Goal: Task Accomplishment & Management: Complete application form

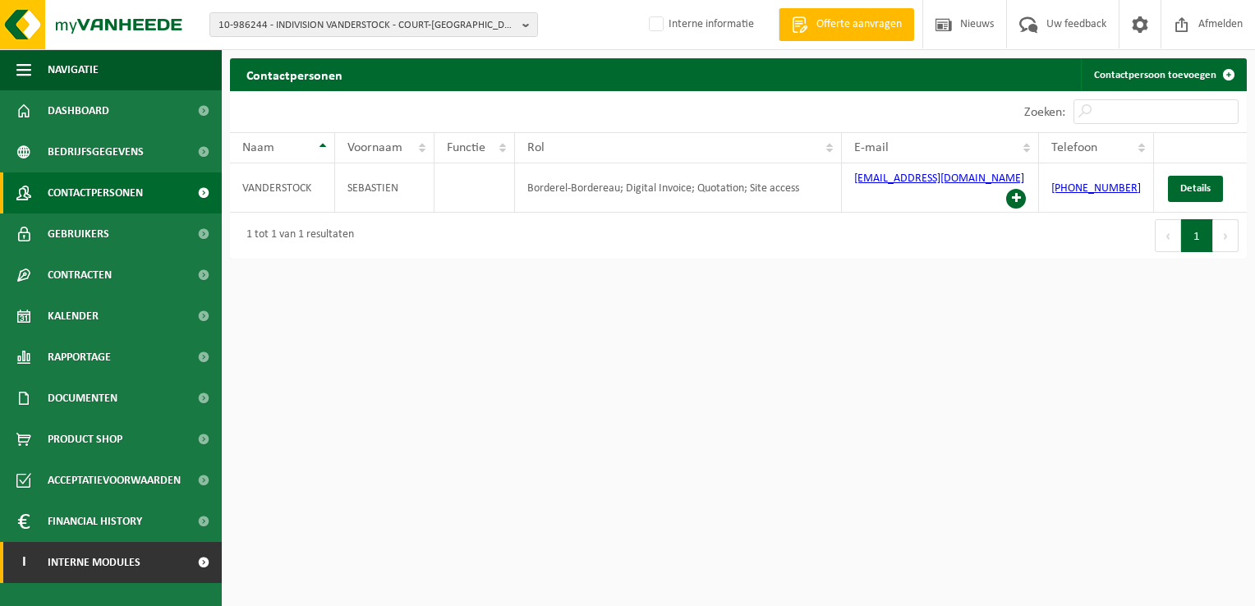
click at [199, 559] on span at bounding box center [203, 562] width 37 height 41
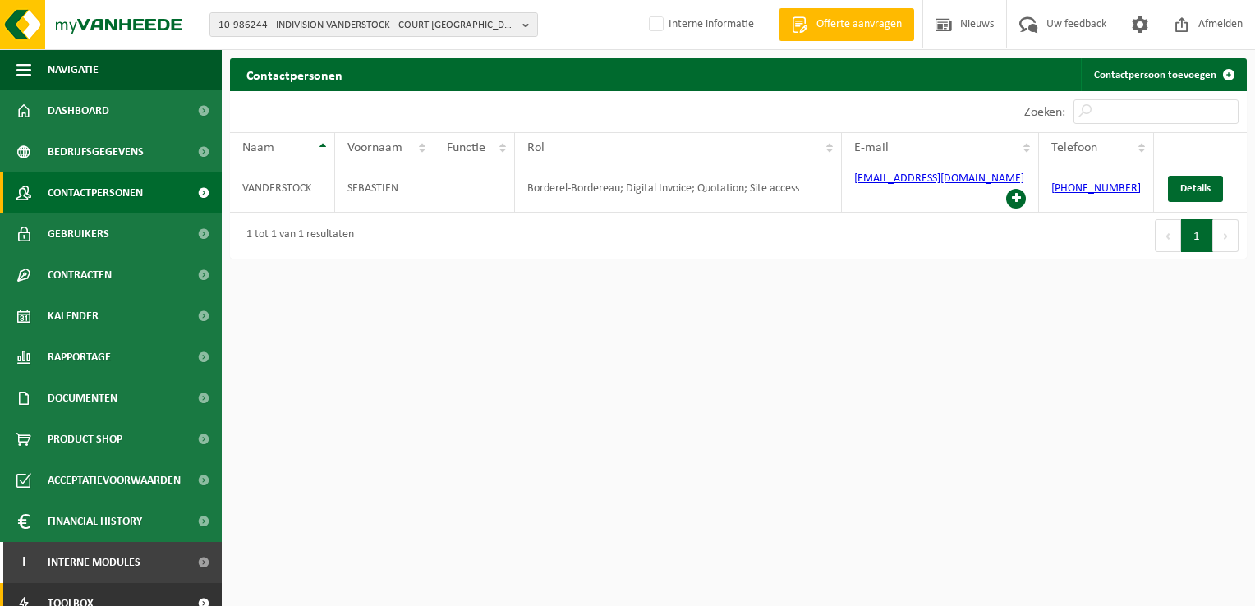
scroll to position [59, 0]
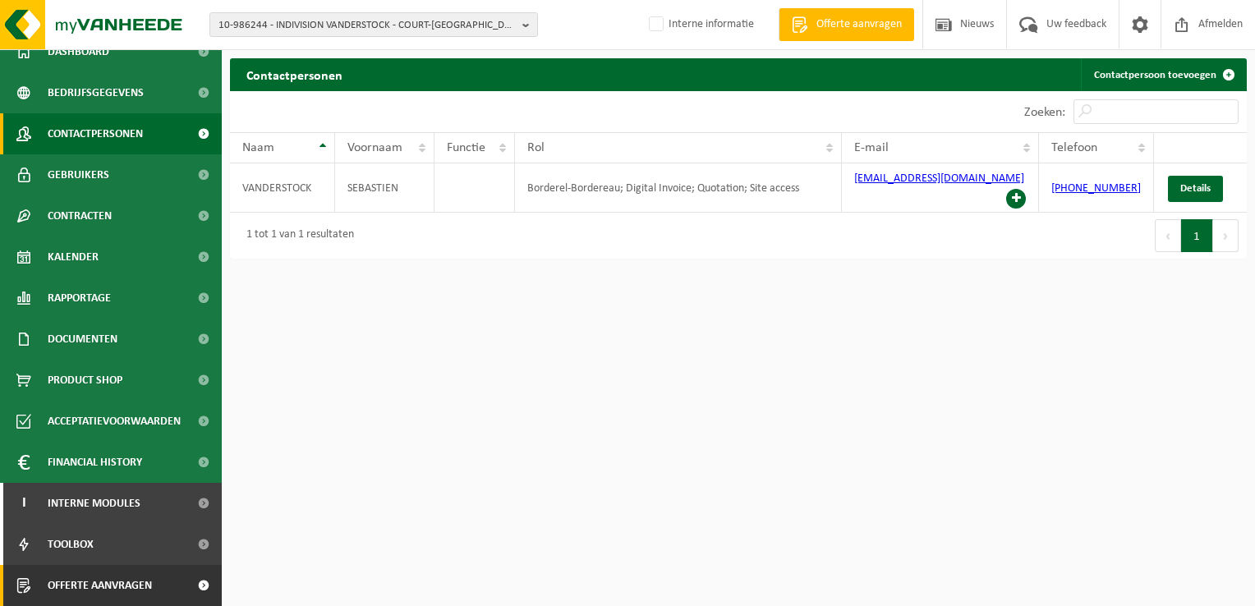
click at [191, 579] on span at bounding box center [203, 585] width 37 height 41
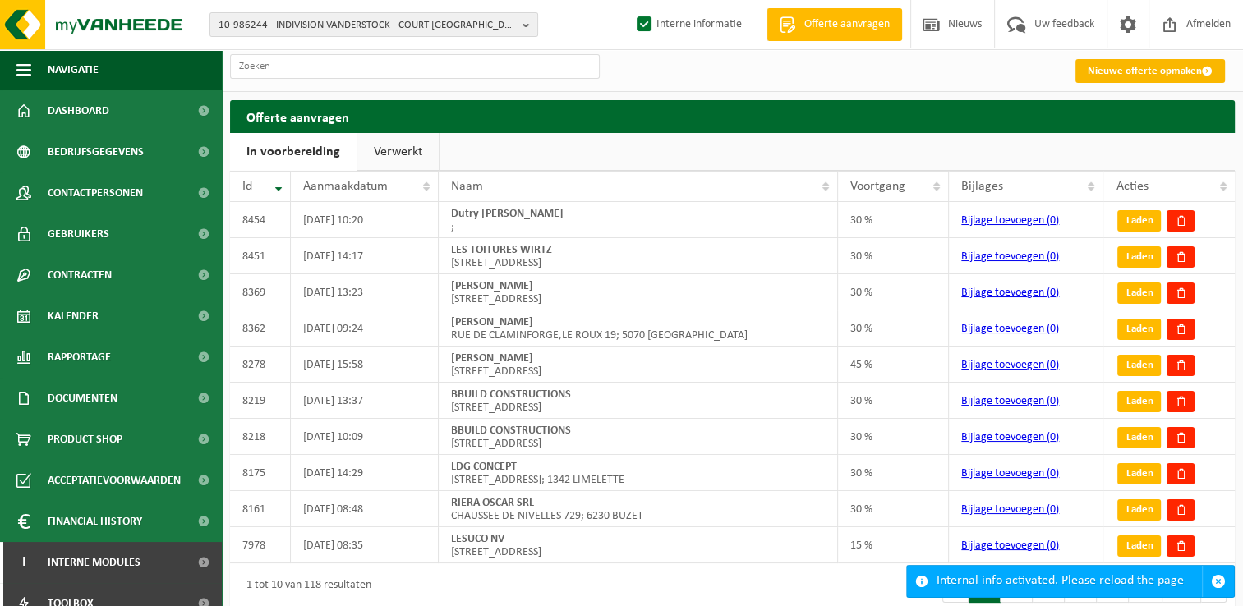
click at [1177, 71] on link "Nieuwe offerte opmaken" at bounding box center [1150, 71] width 150 height 24
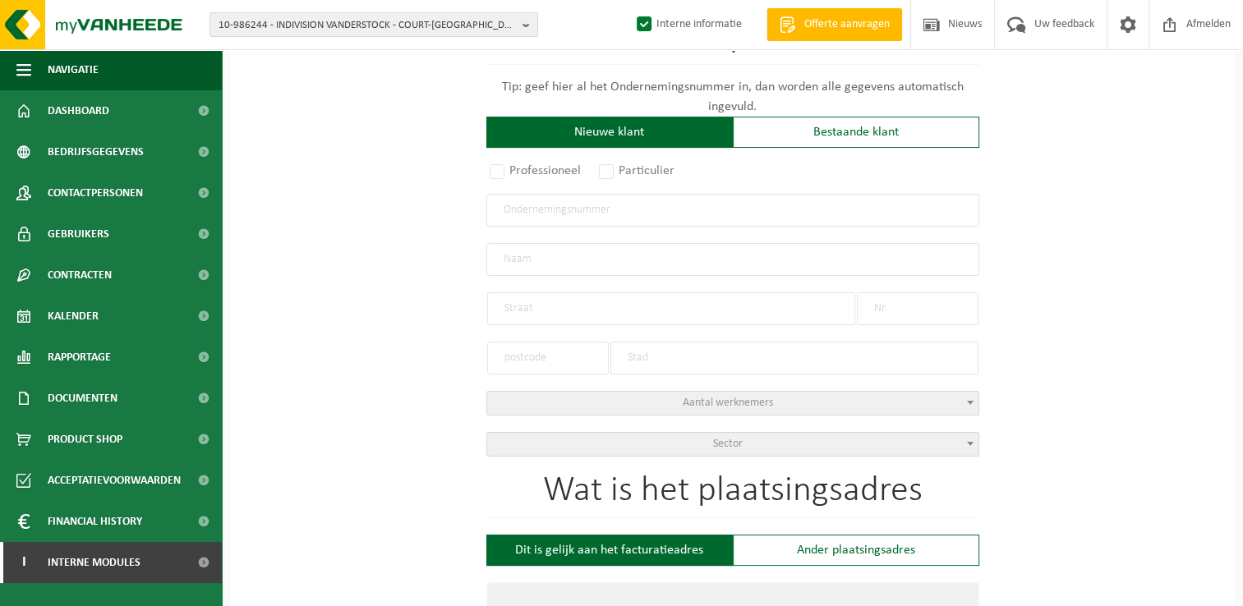
scroll to position [246, 0]
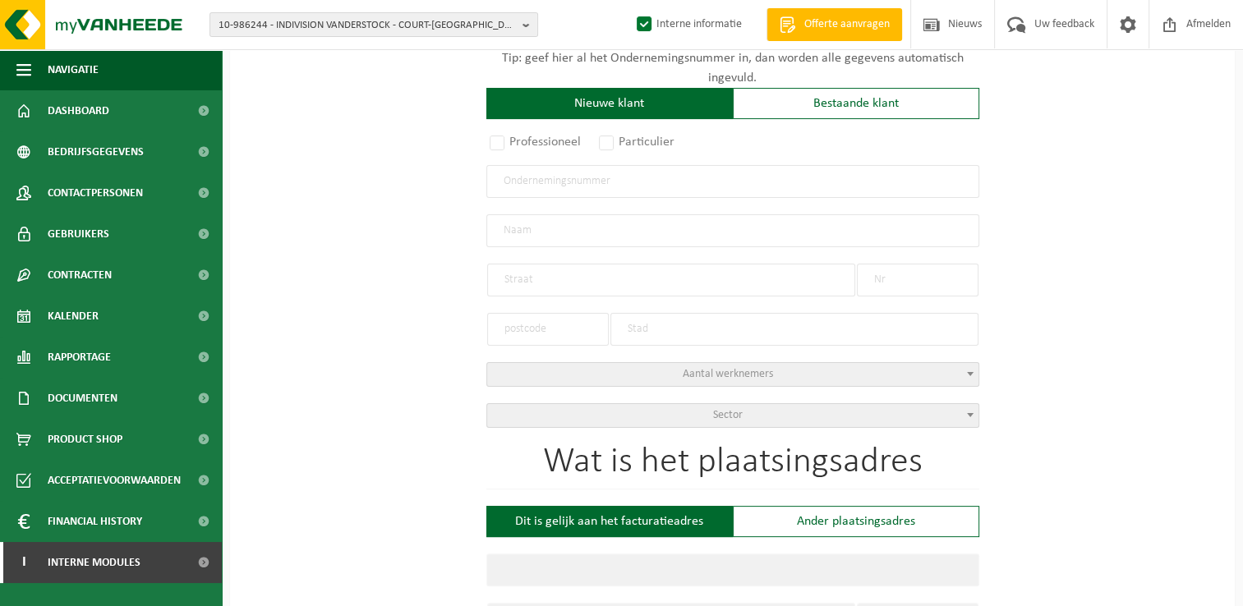
click at [615, 192] on input "text" at bounding box center [732, 181] width 493 height 33
type input "arnau"
click at [636, 141] on label "Particulier" at bounding box center [638, 142] width 84 height 23
click at [633, 385] on input "Particulier" at bounding box center [628, 390] width 11 height 11
radio input "true"
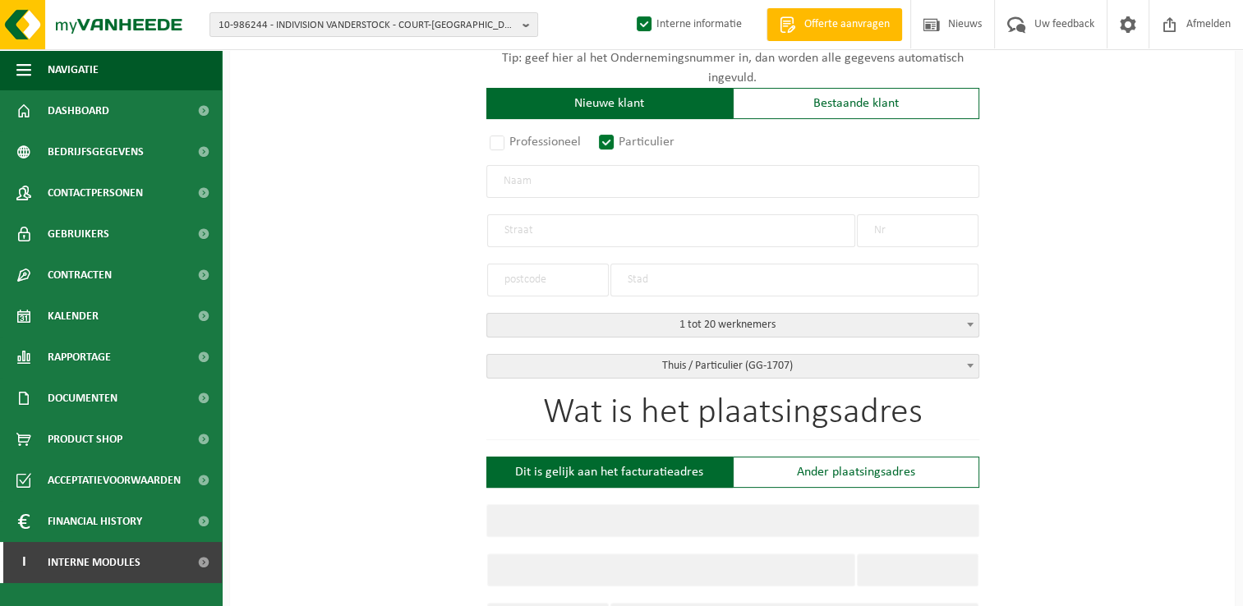
select select "D"
select select "1707"
click at [573, 183] on input "text" at bounding box center [732, 181] width 493 height 33
type input "[PERSON_NAME]"
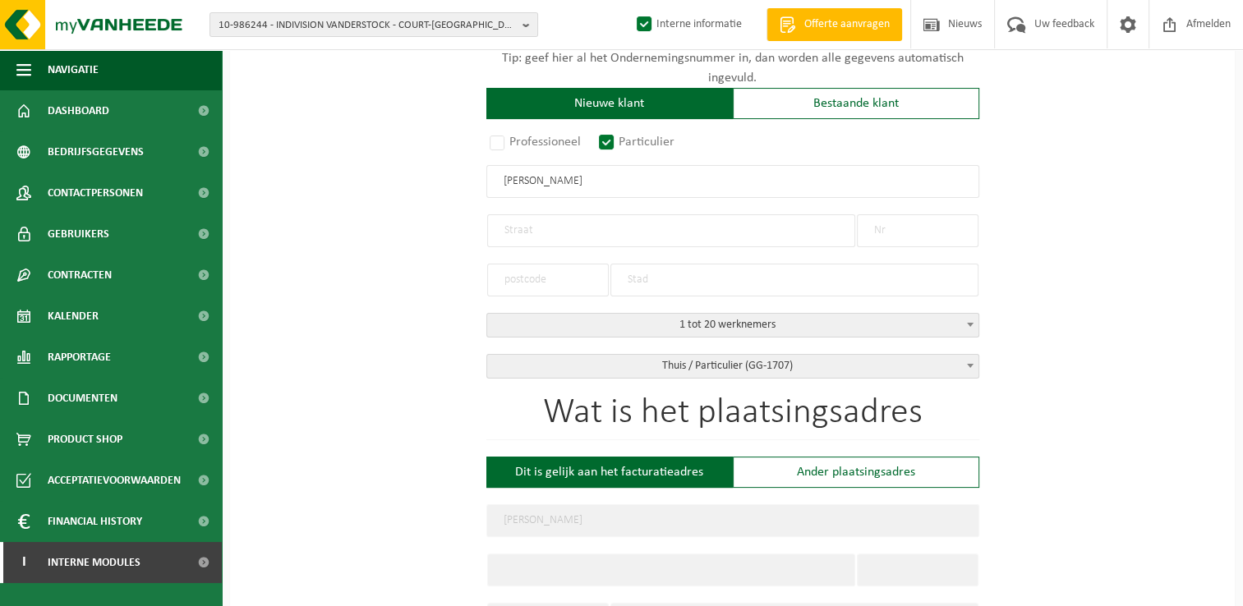
click at [519, 219] on input "text" at bounding box center [671, 230] width 368 height 33
type input "Chaussée de Bruxelles"
type input "62"
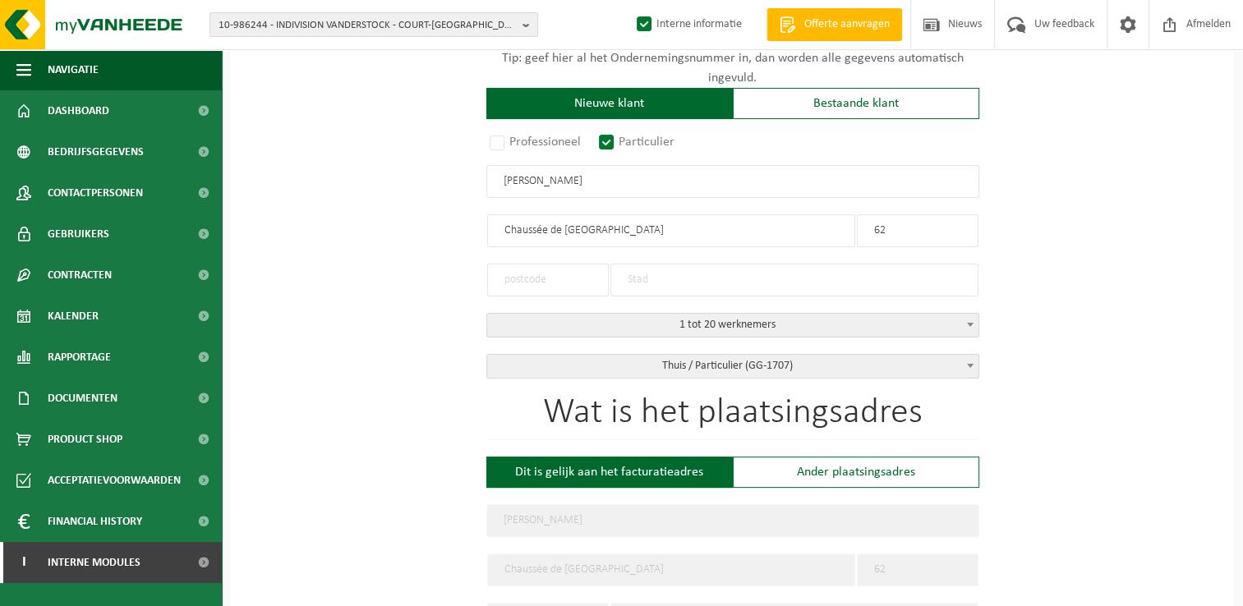
click at [766, 279] on input "text" at bounding box center [794, 280] width 368 height 33
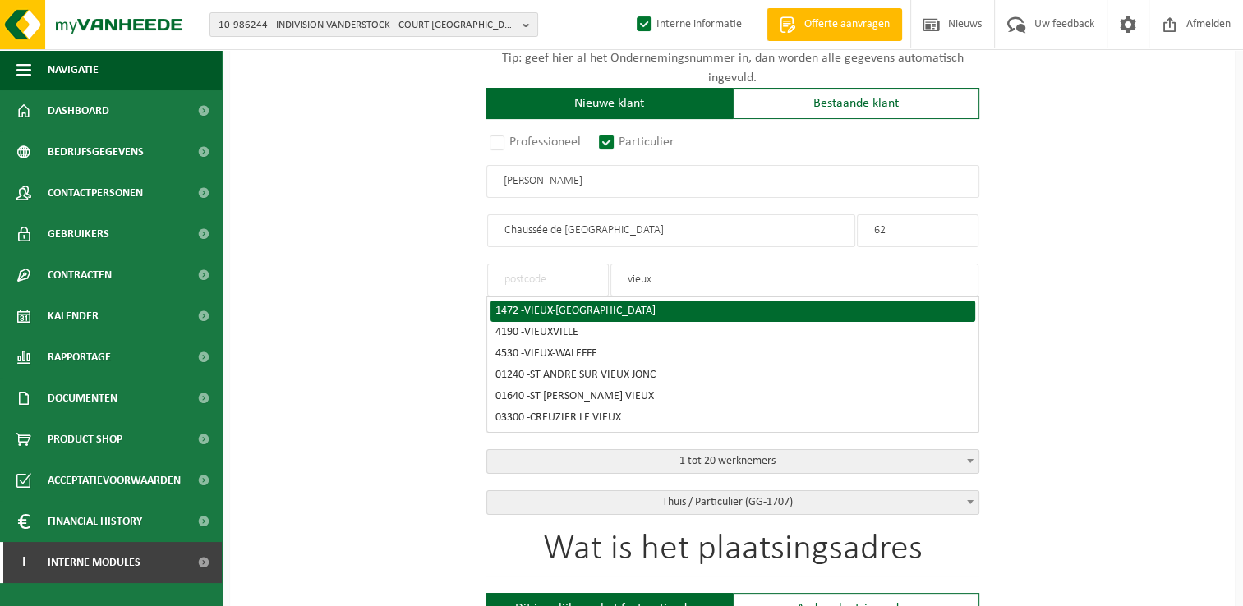
type input "vieux"
click at [537, 307] on span "VIEUX-GENAPPE" at bounding box center [589, 311] width 131 height 12
type input "1472"
type input "VIEUX-GENAPPE"
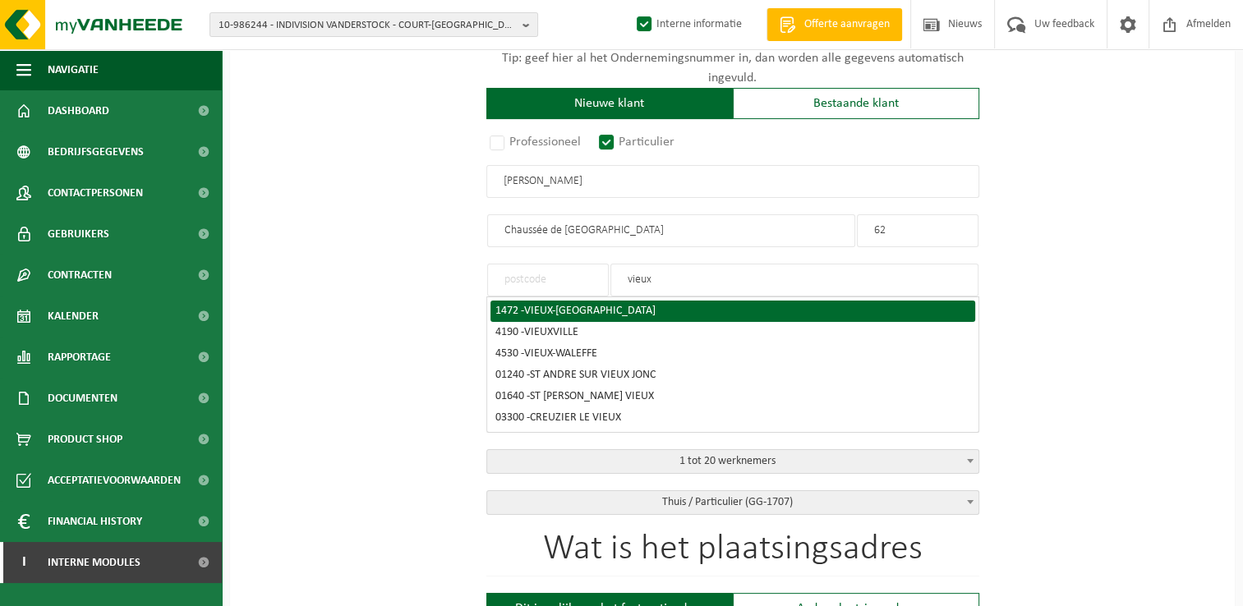
type input "1472"
type input "VIEUX-GENAPPE"
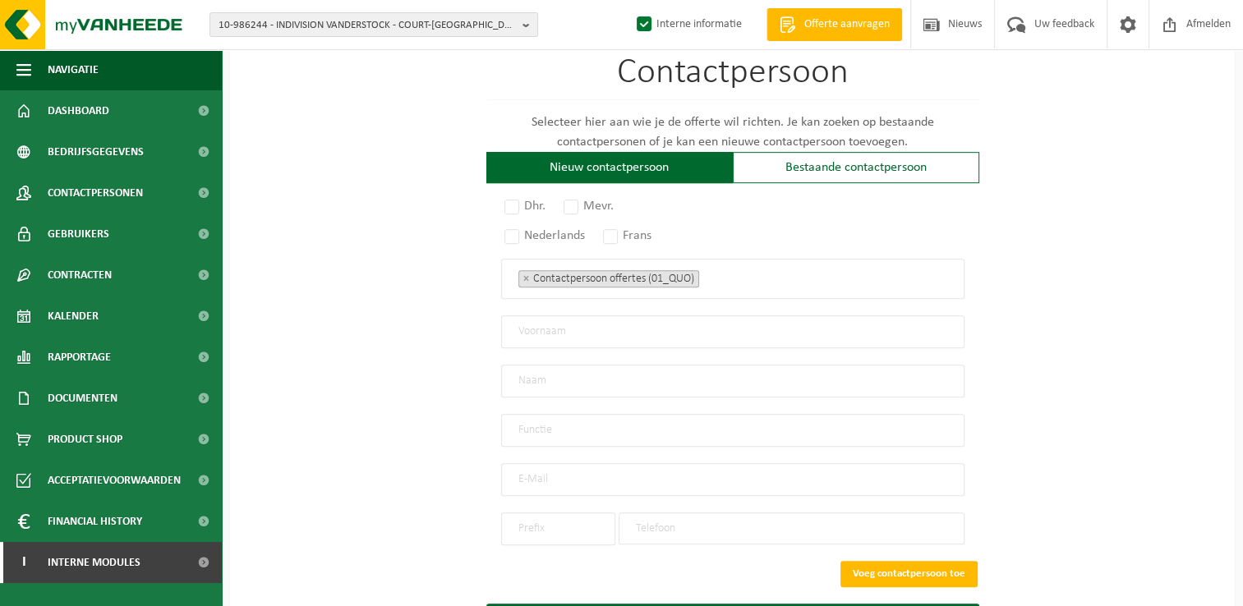
scroll to position [972, 0]
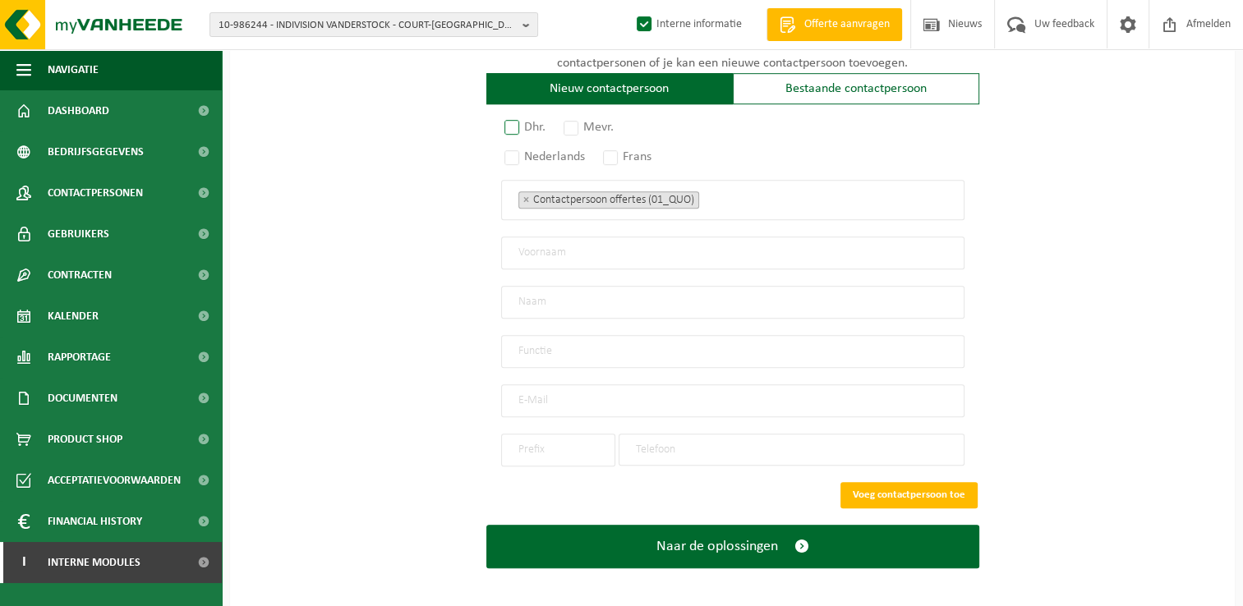
click at [537, 117] on label "Dhr." at bounding box center [525, 127] width 49 height 23
radio input "true"
click at [621, 153] on label "Frans" at bounding box center [628, 156] width 57 height 23
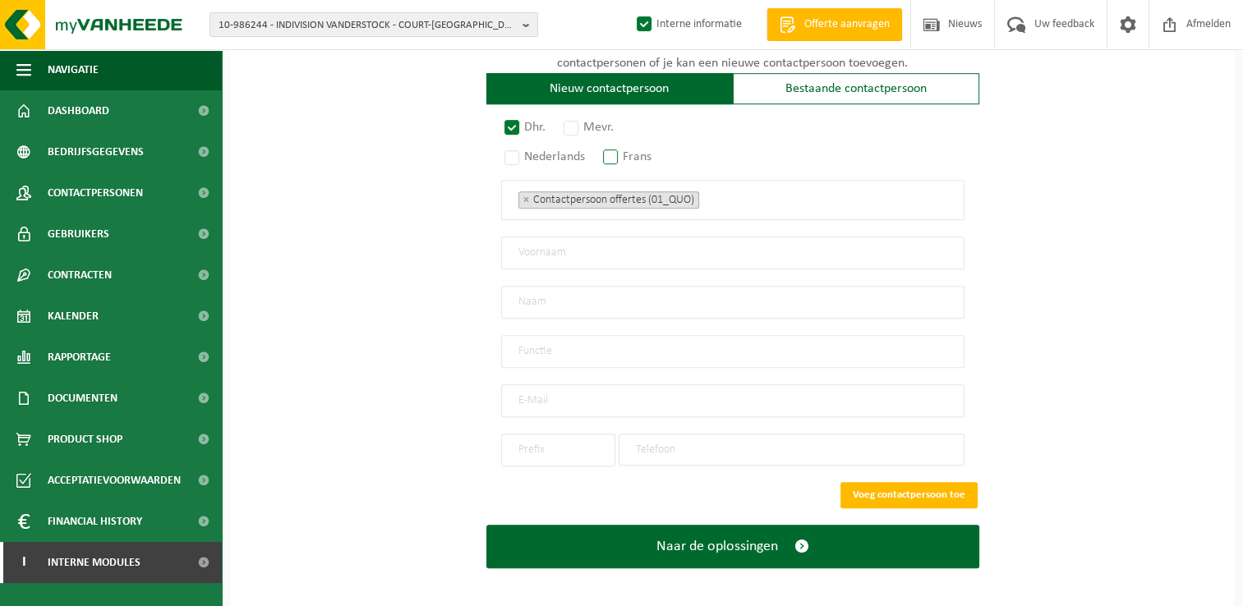
radio input "true"
click at [587, 257] on input "text" at bounding box center [732, 253] width 463 height 33
type input "Arnaud"
type input "Goffin"
click at [527, 347] on input "text" at bounding box center [732, 351] width 463 height 33
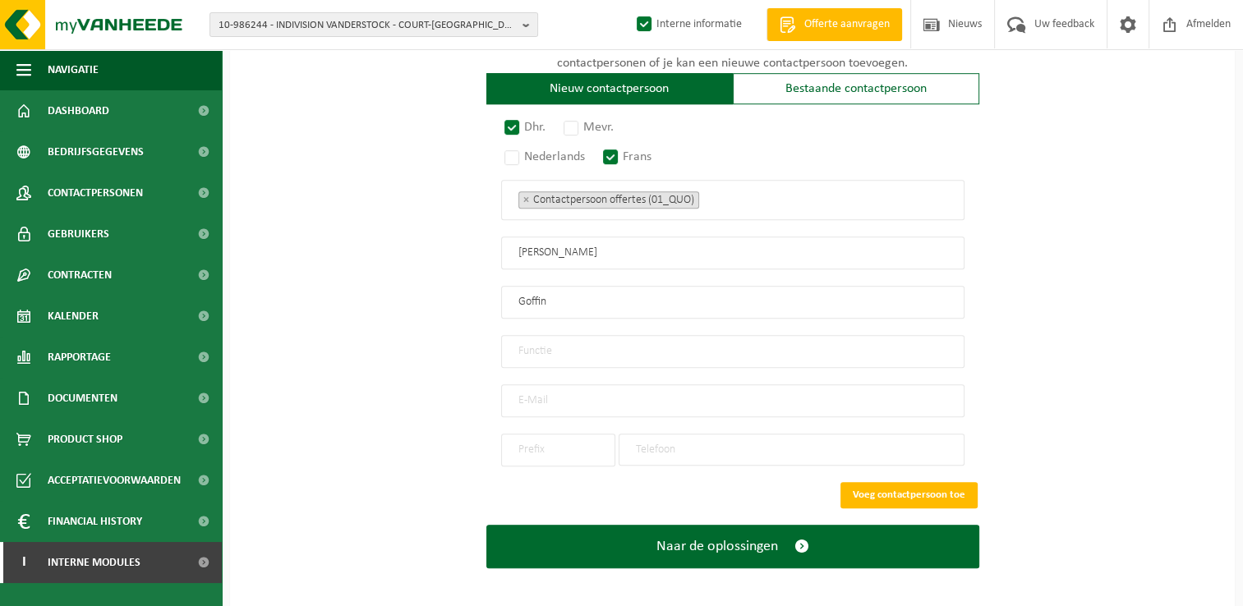
type input "Particulier"
click at [546, 371] on div "Dhr. Mevr. Nederlands Frans Contactpersoon offertes (01_QUO) Verantwoordelijke …" at bounding box center [732, 293] width 493 height 345
click at [555, 387] on input "email" at bounding box center [732, 401] width 463 height 33
type input "goffin.arnaud@gmail.com"
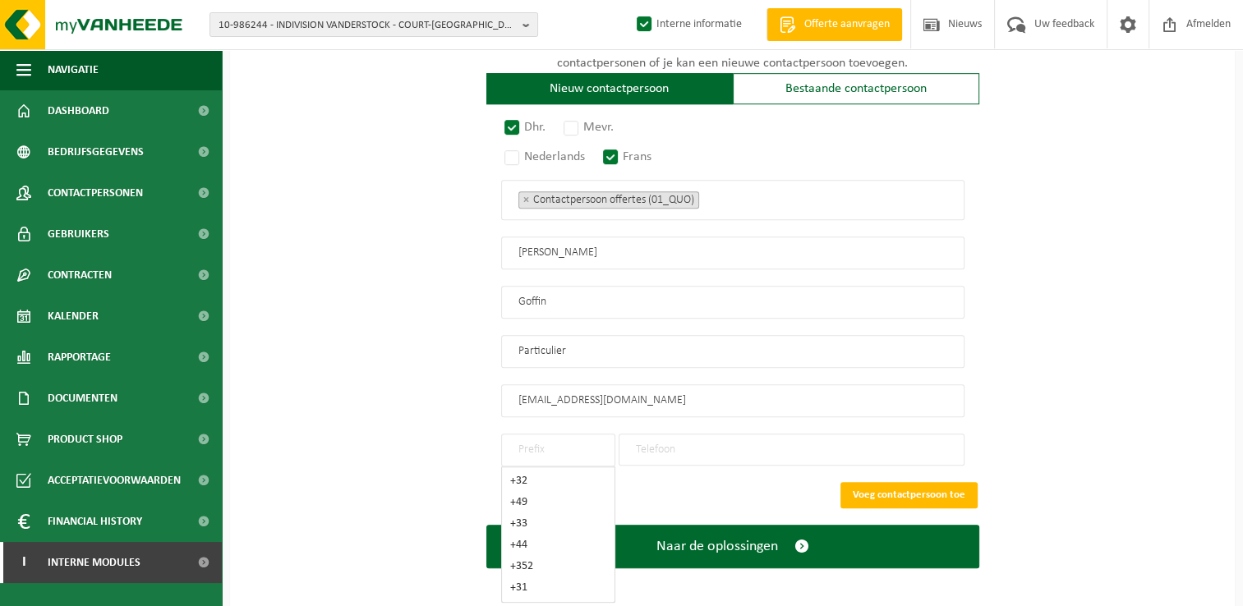
click at [528, 452] on input "text" at bounding box center [558, 450] width 114 height 33
click at [543, 476] on div "+32" at bounding box center [558, 482] width 96 height 12
type input "+32"
click at [706, 442] on input "tel" at bounding box center [792, 450] width 346 height 32
click at [668, 435] on input "tel" at bounding box center [792, 450] width 346 height 32
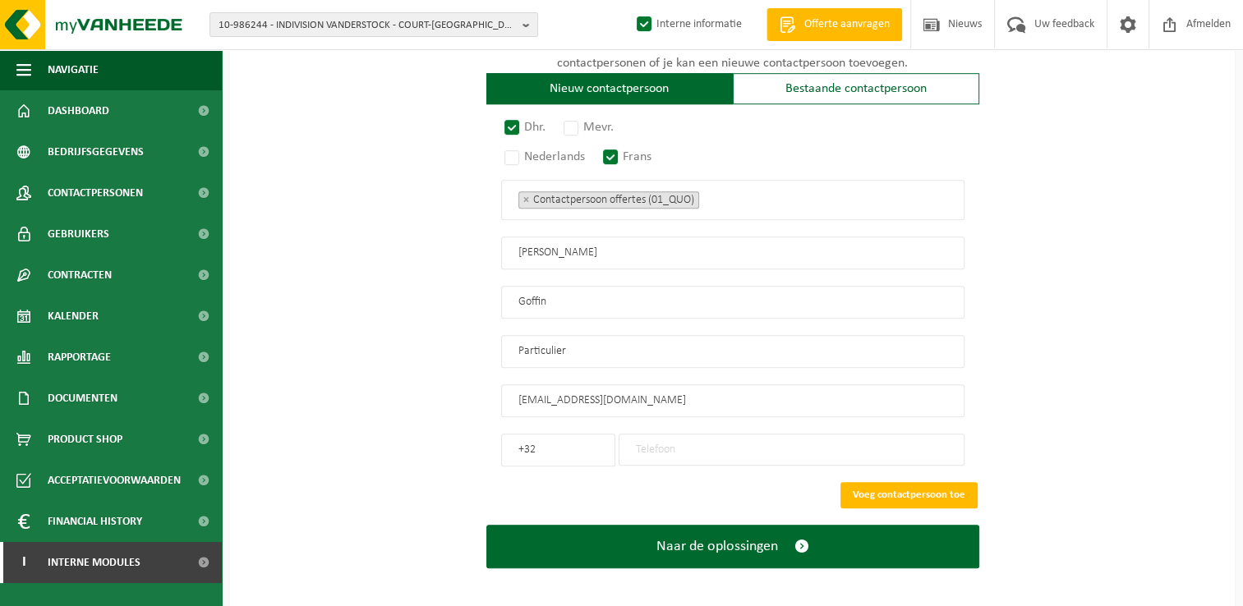
paste input "478 40 75 95"
type input "478 40 75 95"
click at [734, 189] on ul "× Contactpersoon offertes (01_QUO)" at bounding box center [732, 199] width 429 height 21
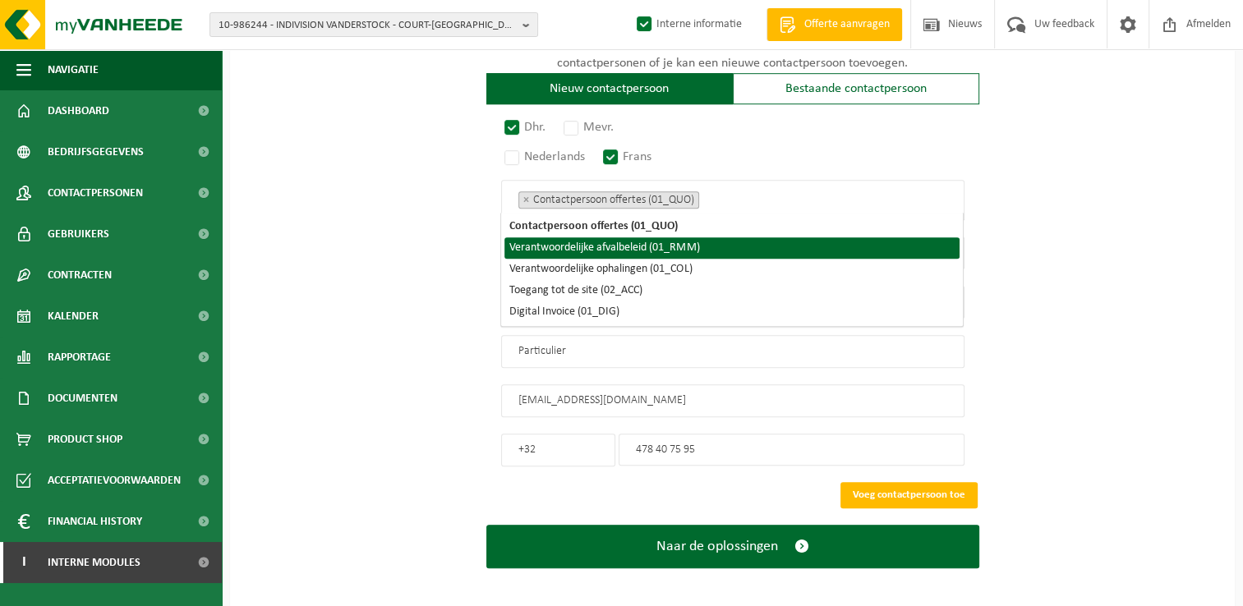
click at [568, 247] on li "Verantwoordelijke afvalbeleid (01_RMM)" at bounding box center [731, 247] width 455 height 21
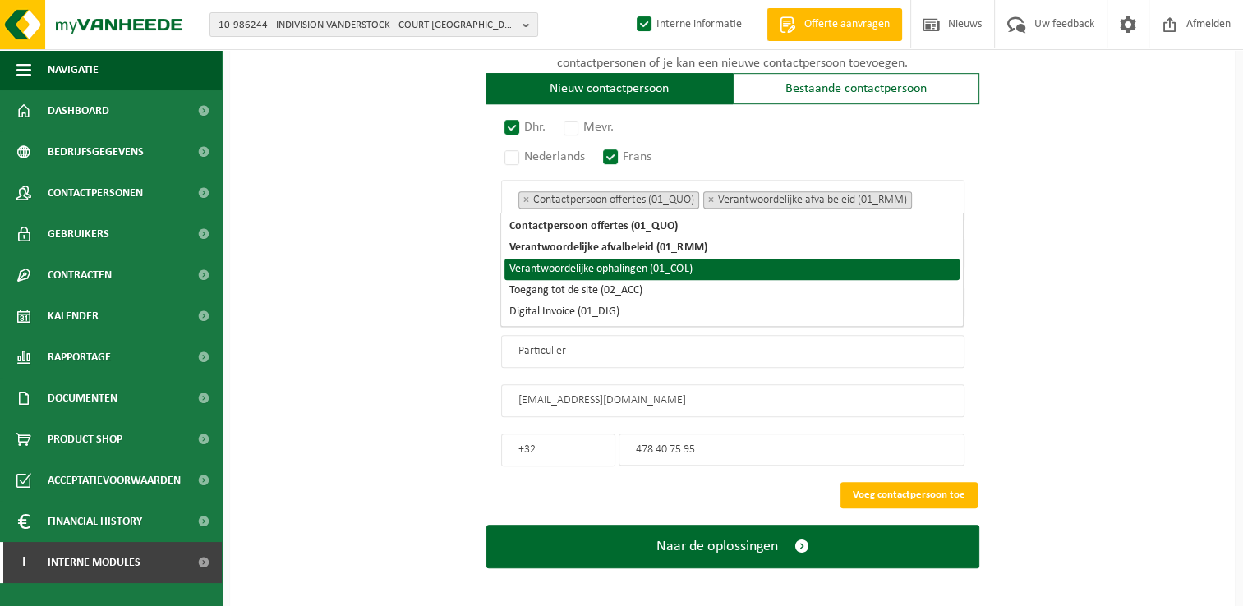
click at [562, 278] on li "Verantwoordelijke ophalingen (01_COL)" at bounding box center [731, 269] width 455 height 21
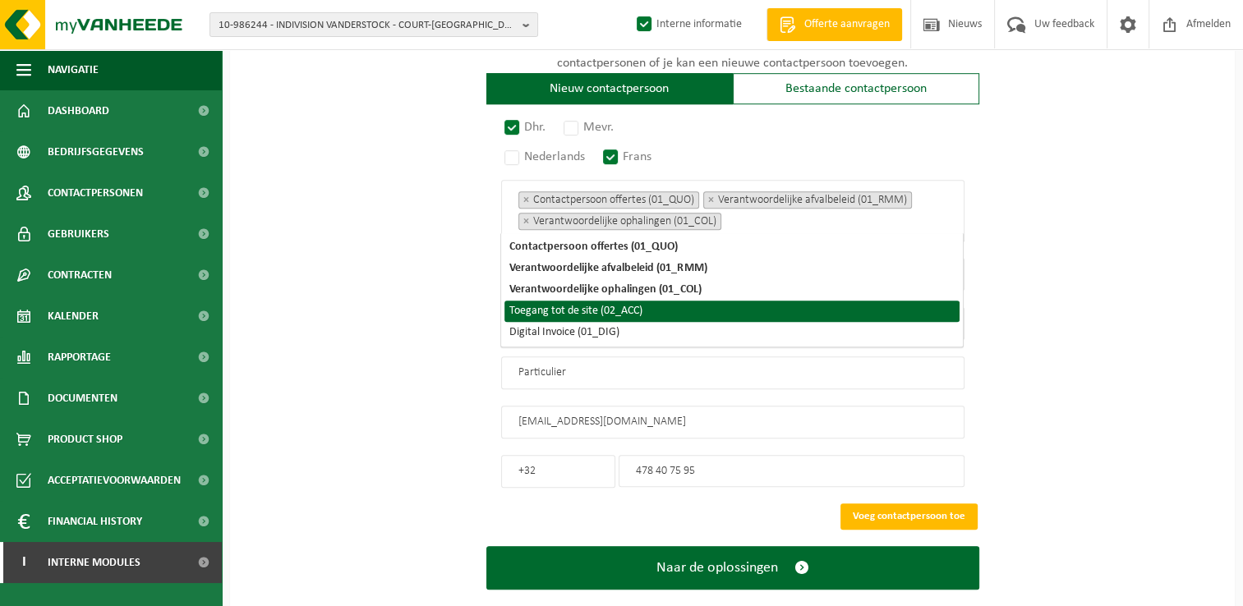
click at [553, 308] on li "Toegang tot de site (02_ACC)" at bounding box center [731, 311] width 455 height 21
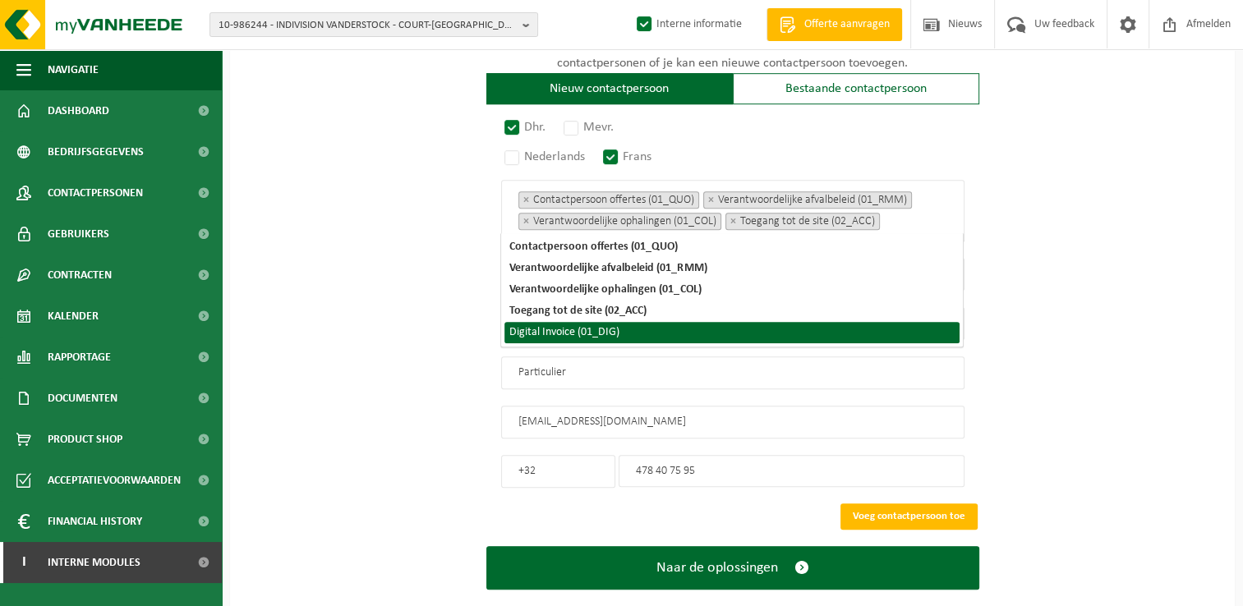
click at [551, 338] on li "Digital Invoice (01_DIG)" at bounding box center [731, 332] width 455 height 21
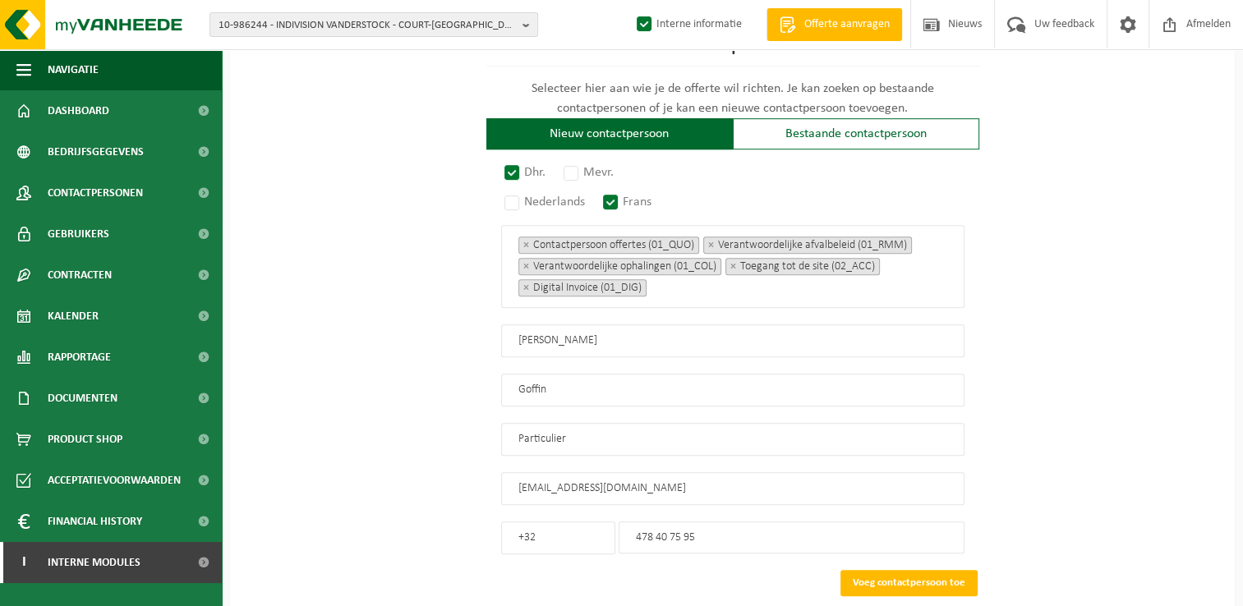
scroll to position [1014, 0]
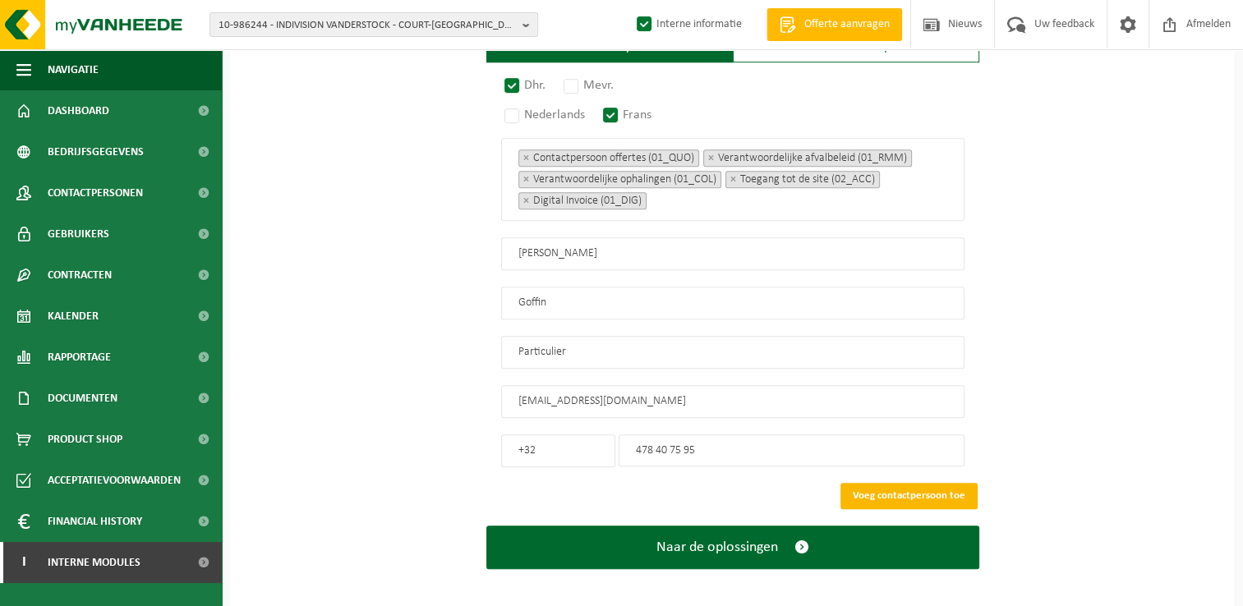
click at [914, 489] on button "Voeg contactpersoon toe" at bounding box center [909, 496] width 137 height 26
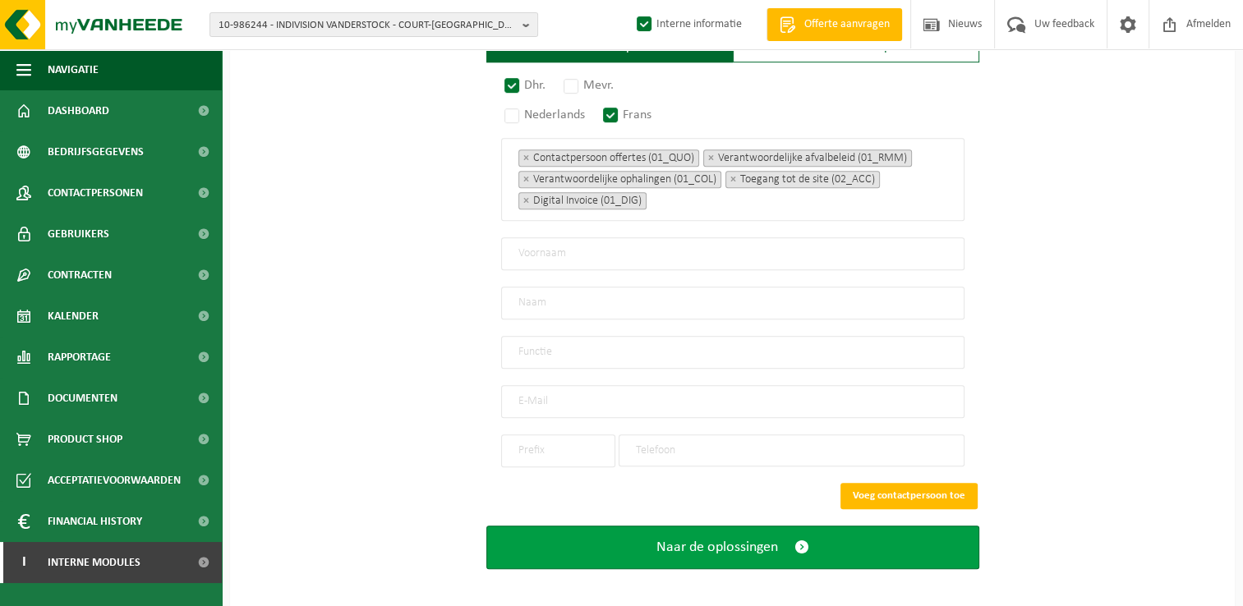
scroll to position [690, 0]
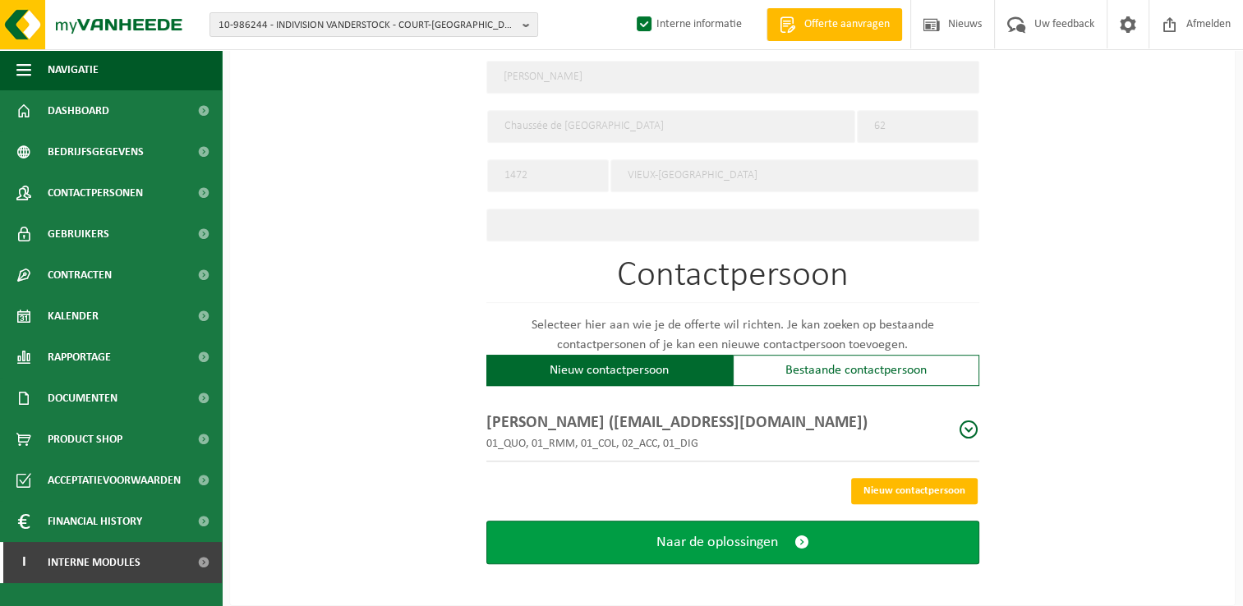
click at [767, 541] on span "Naar de oplossingen" at bounding box center [717, 542] width 122 height 17
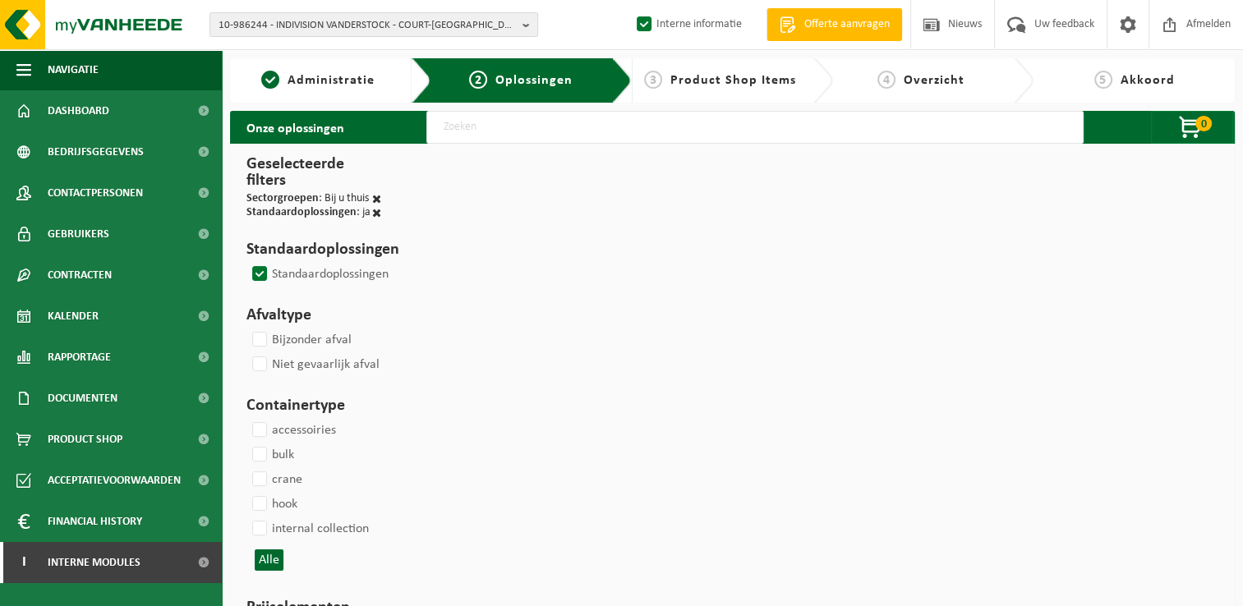
click at [496, 131] on input "text" at bounding box center [754, 127] width 657 height 33
type input "000291"
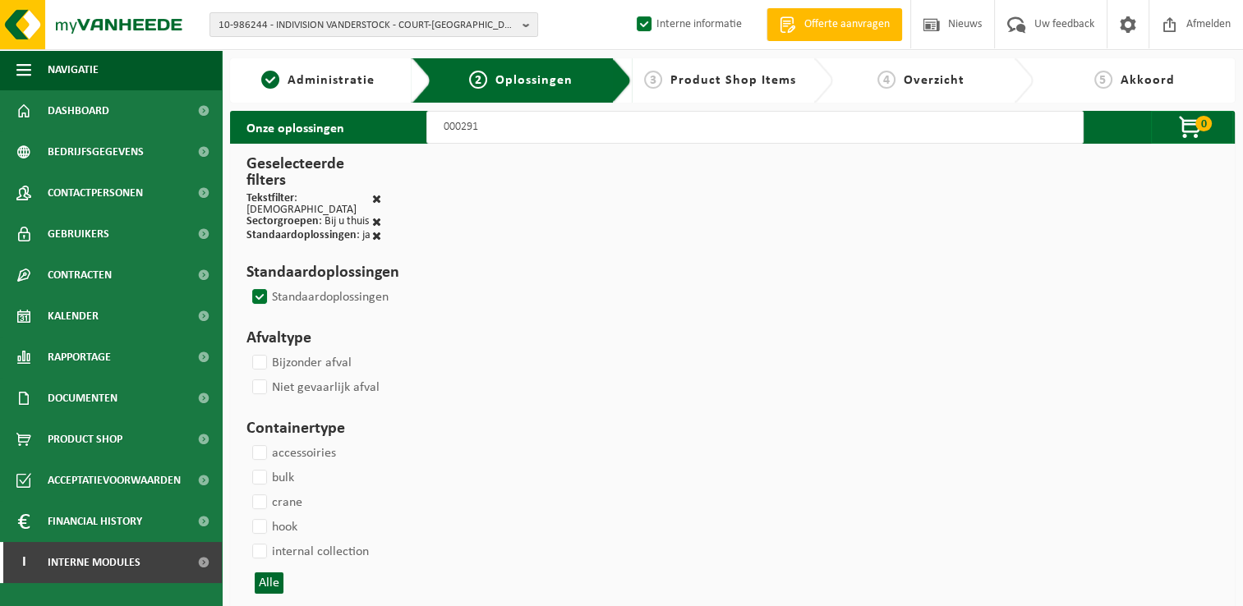
select select
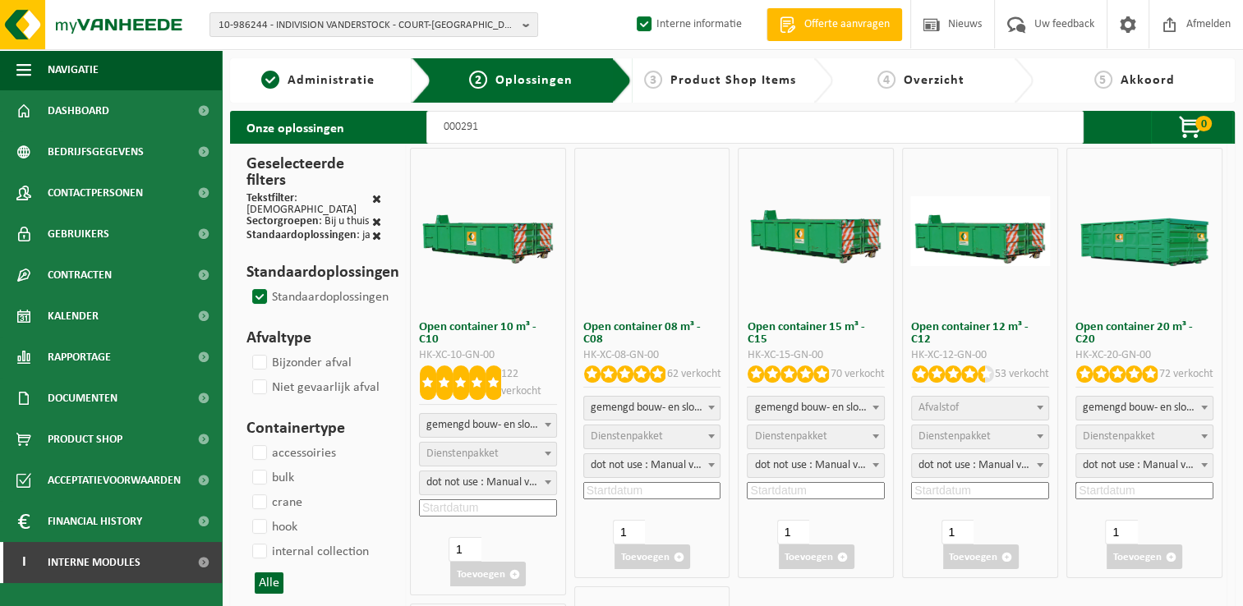
select select
select select "197"
select select
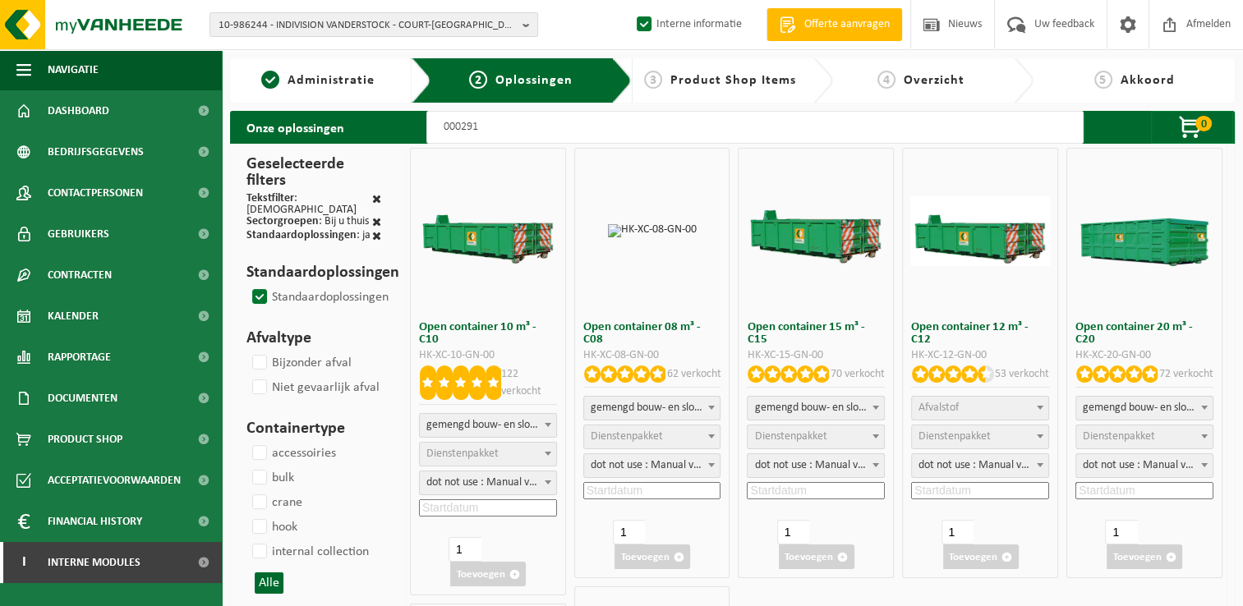
select select
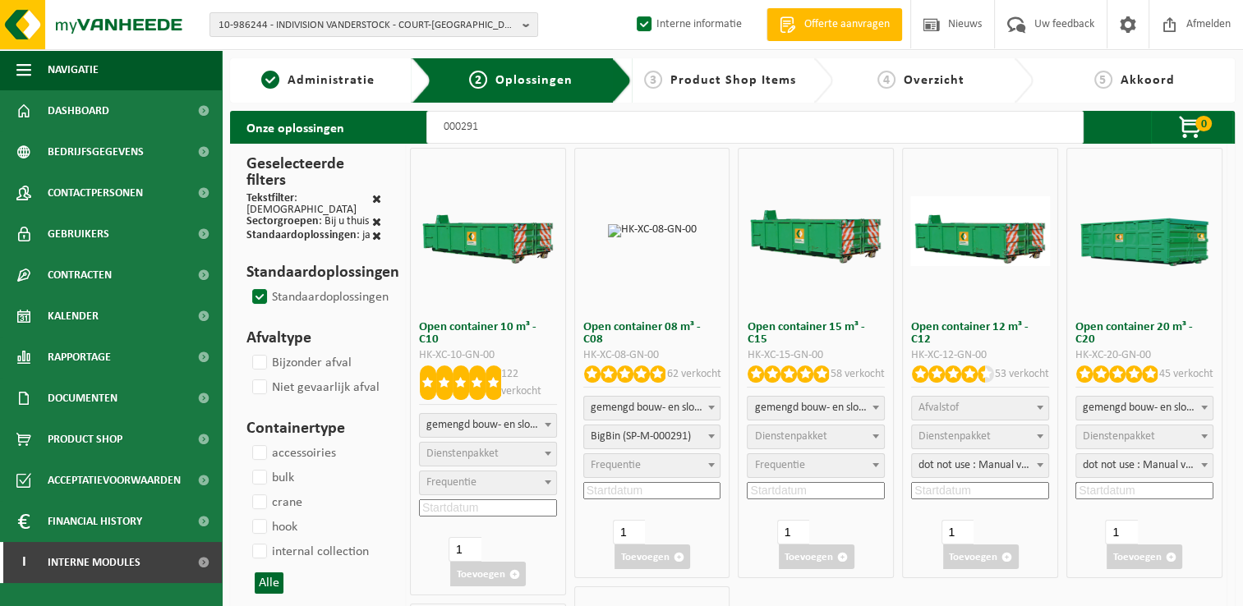
select select "25"
select select
select select "197"
select select
select select "197"
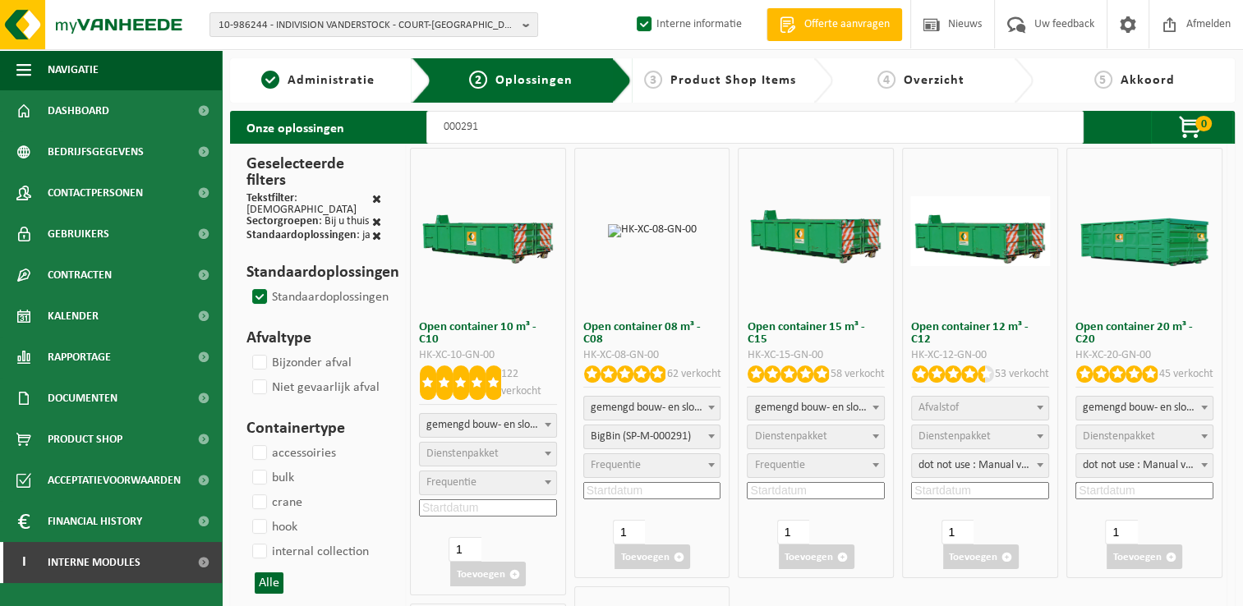
select select
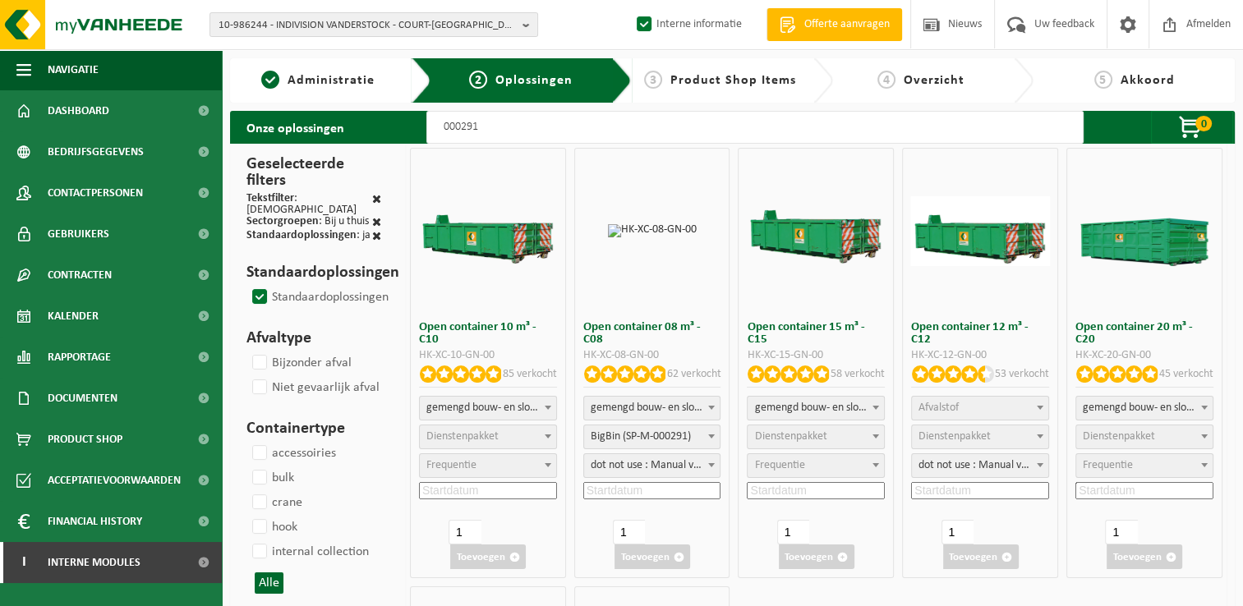
select select "25"
drag, startPoint x: 959, startPoint y: 408, endPoint x: 953, endPoint y: 419, distance: 12.9
click at [958, 407] on span "Afvalstof" at bounding box center [939, 408] width 40 height 12
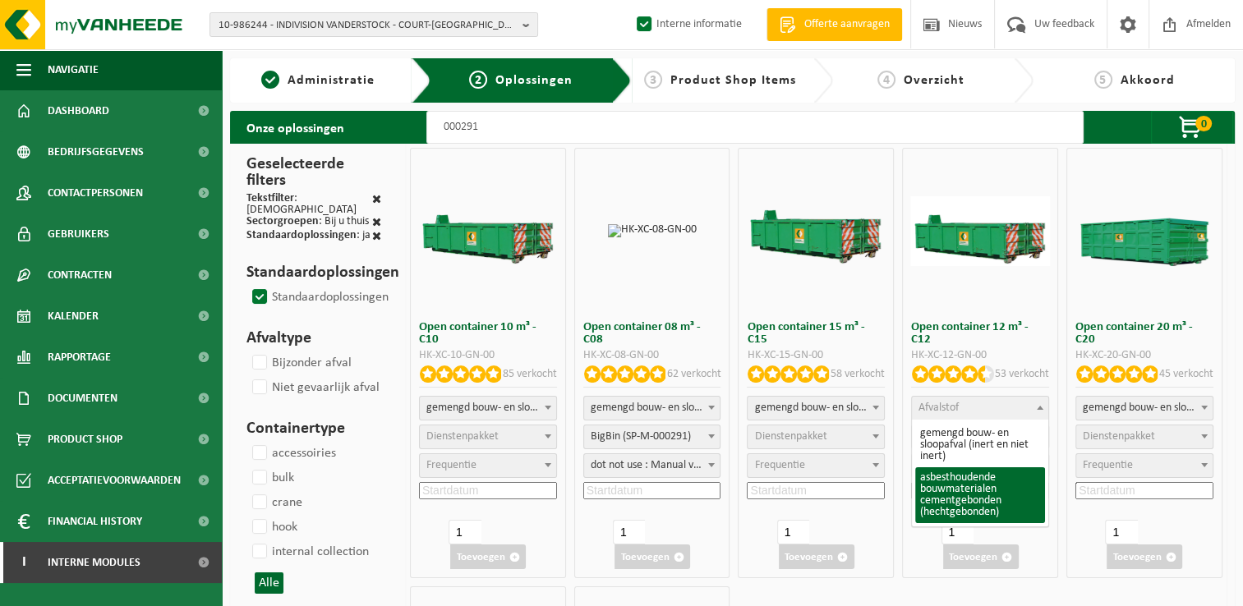
select select "23"
select select
select select "197"
select select "25"
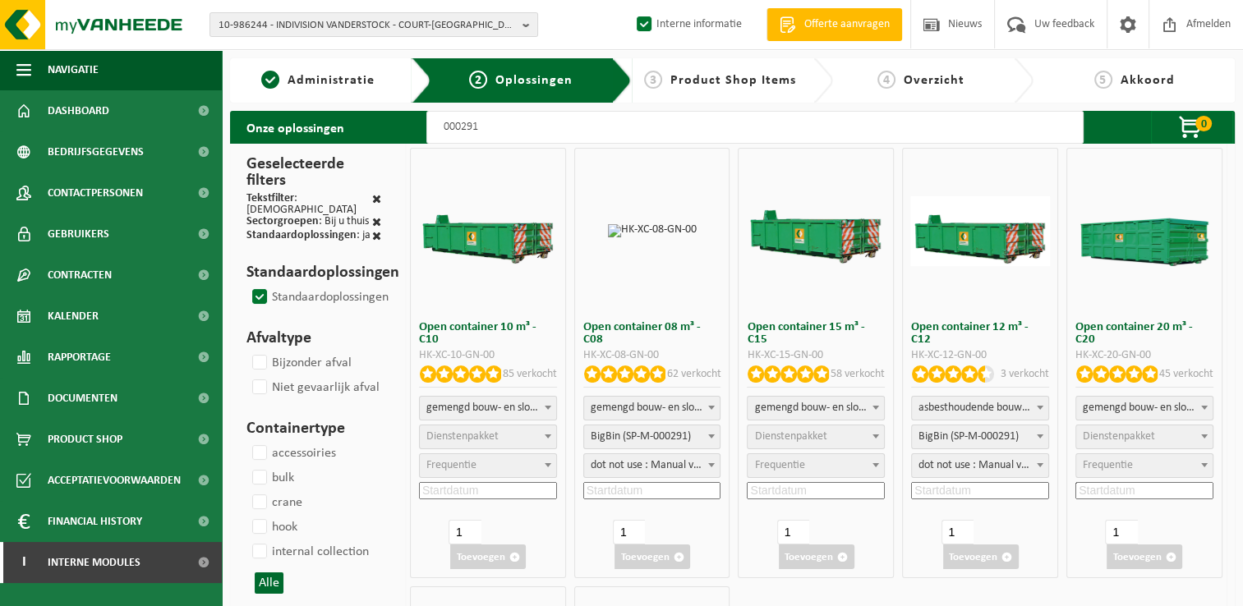
click at [953, 402] on span "asbesthoudende bouwmaterialen cementgebonden (hechtgebonden)" at bounding box center [980, 408] width 136 height 23
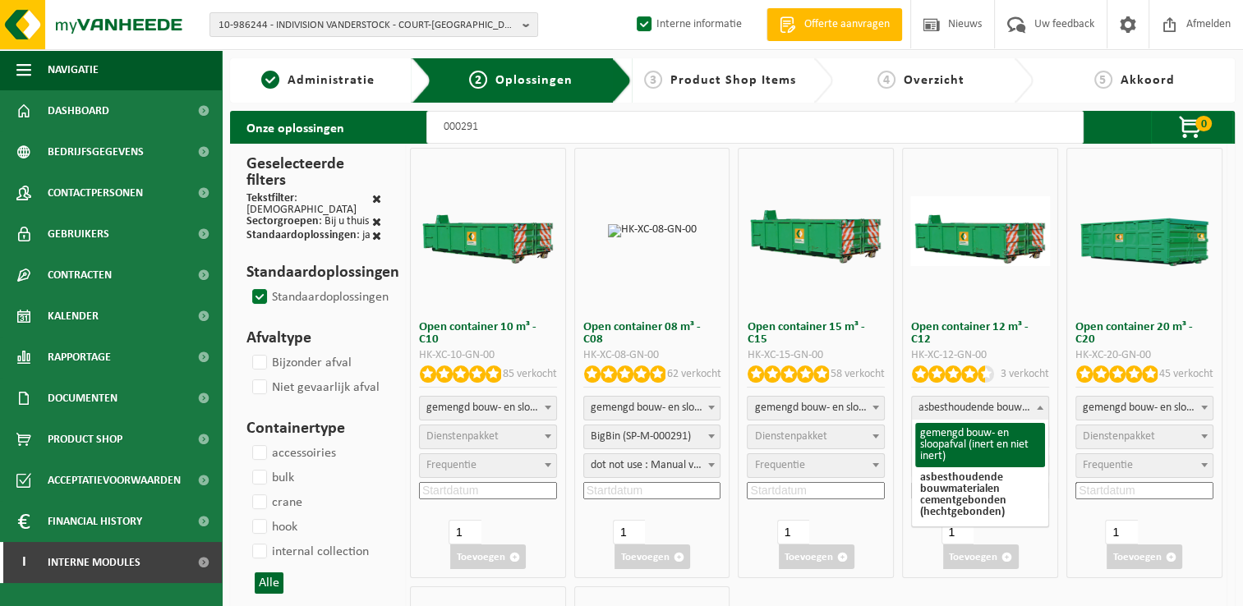
select select "31"
select select
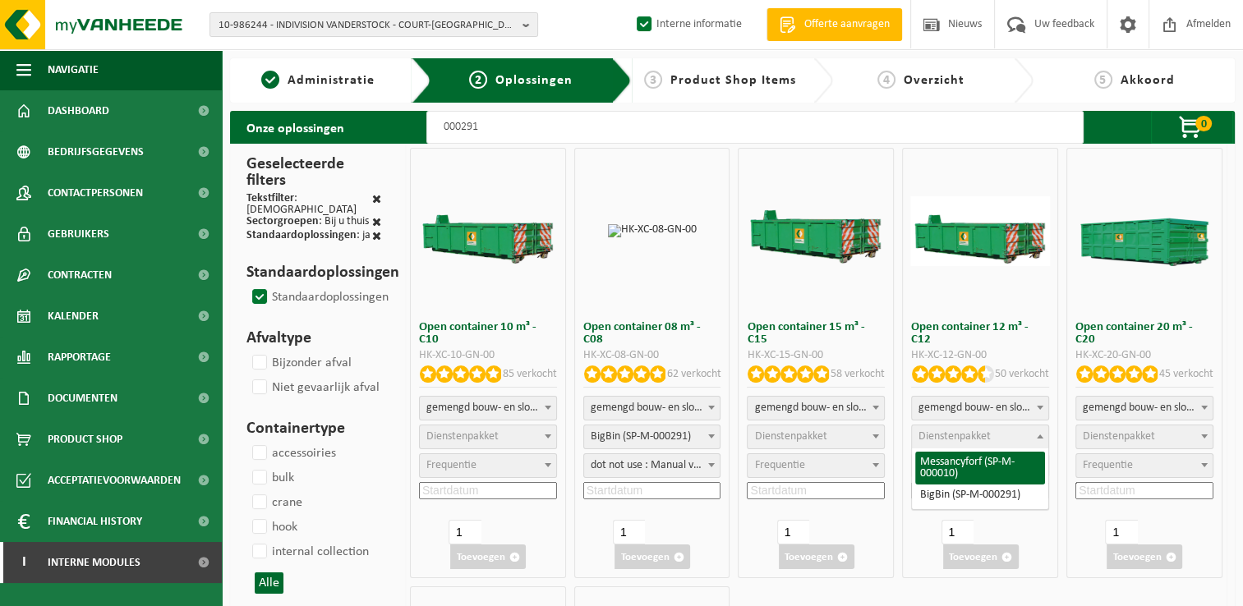
click at [956, 439] on span "Dienstenpakket" at bounding box center [955, 437] width 72 height 12
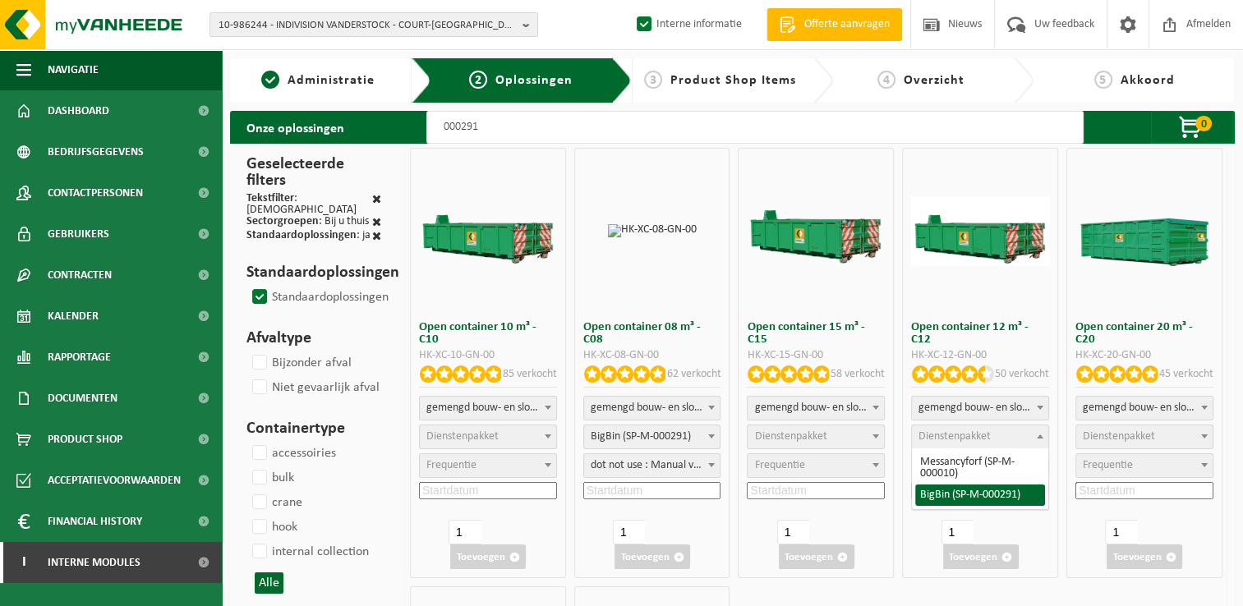
select select "197"
select select "25"
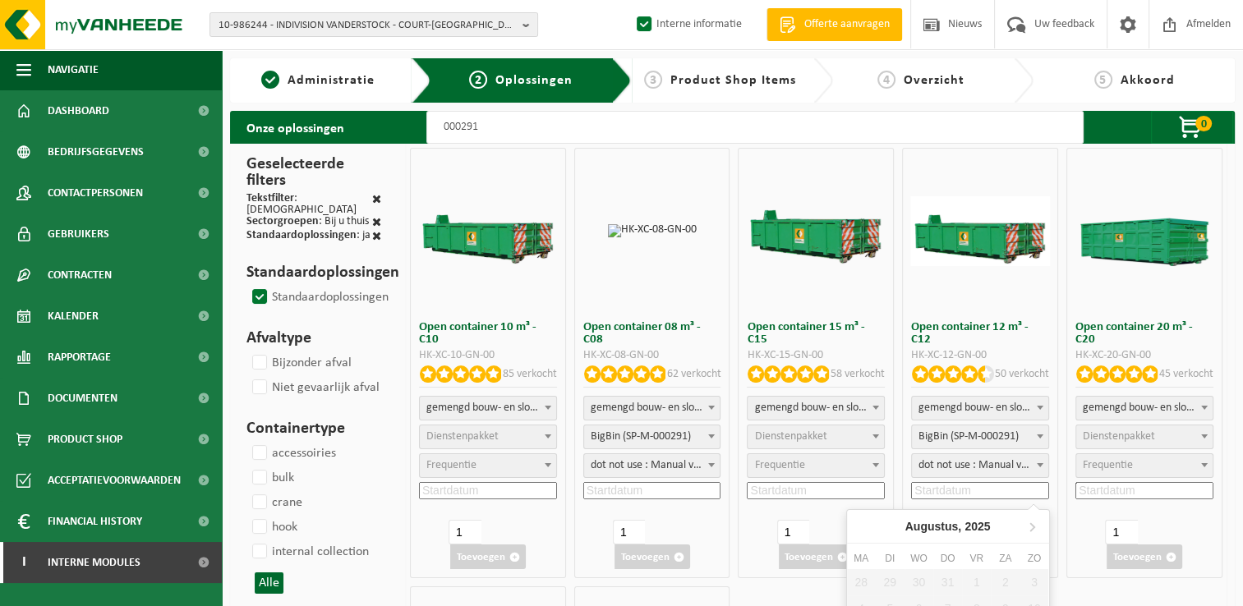
click at [956, 488] on input at bounding box center [980, 490] width 138 height 17
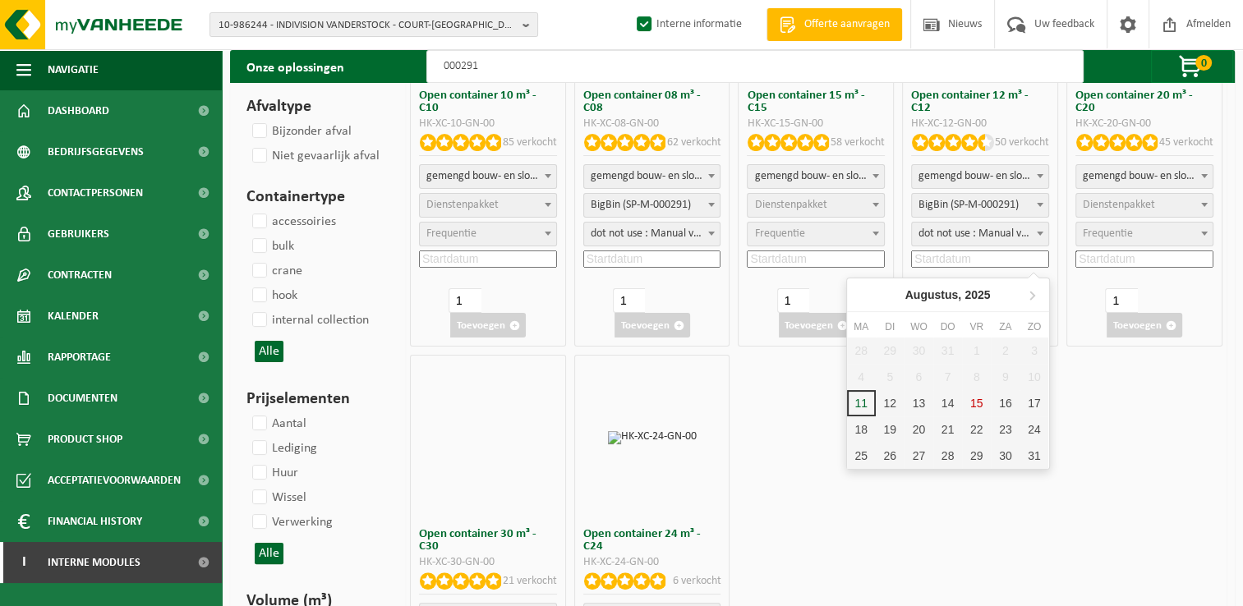
scroll to position [246, 0]
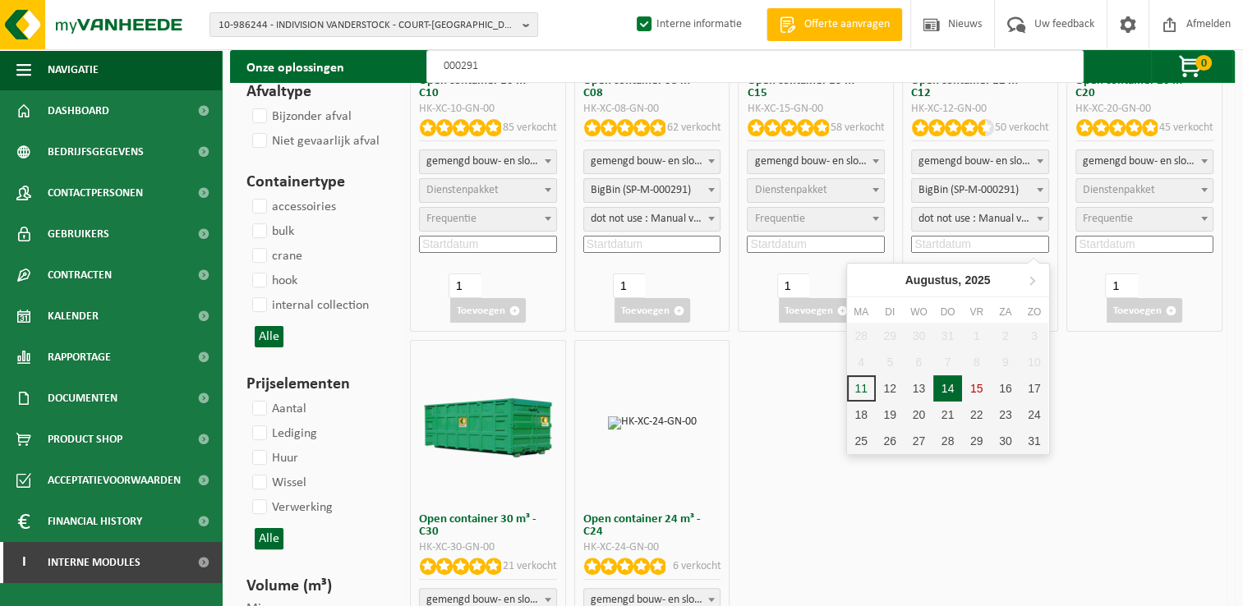
click at [946, 386] on div "14" at bounding box center [947, 388] width 29 height 26
type input "2025-08-14"
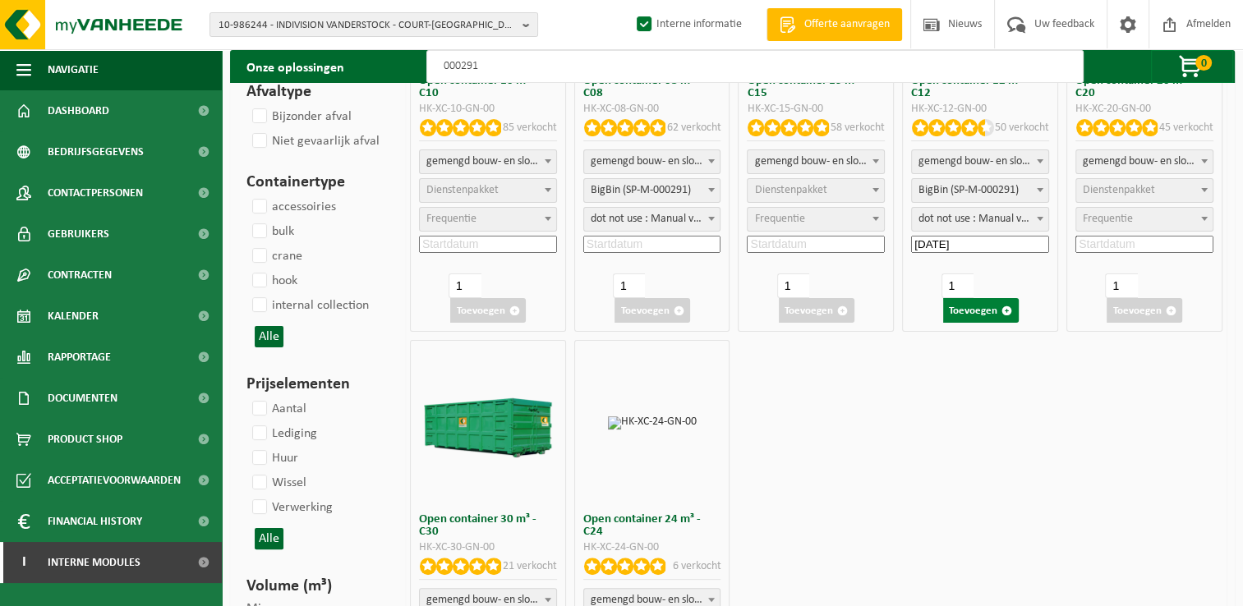
click at [993, 315] on button "Toevoegen" at bounding box center [981, 310] width 76 height 25
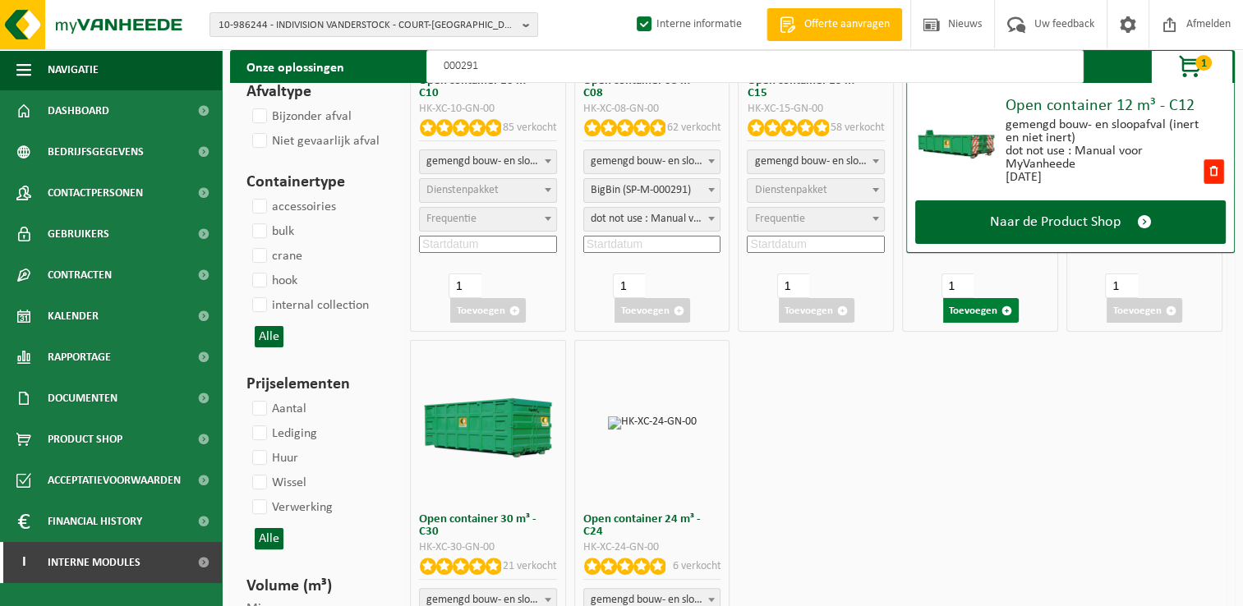
click at [993, 315] on button "Toevoegen" at bounding box center [981, 310] width 76 height 25
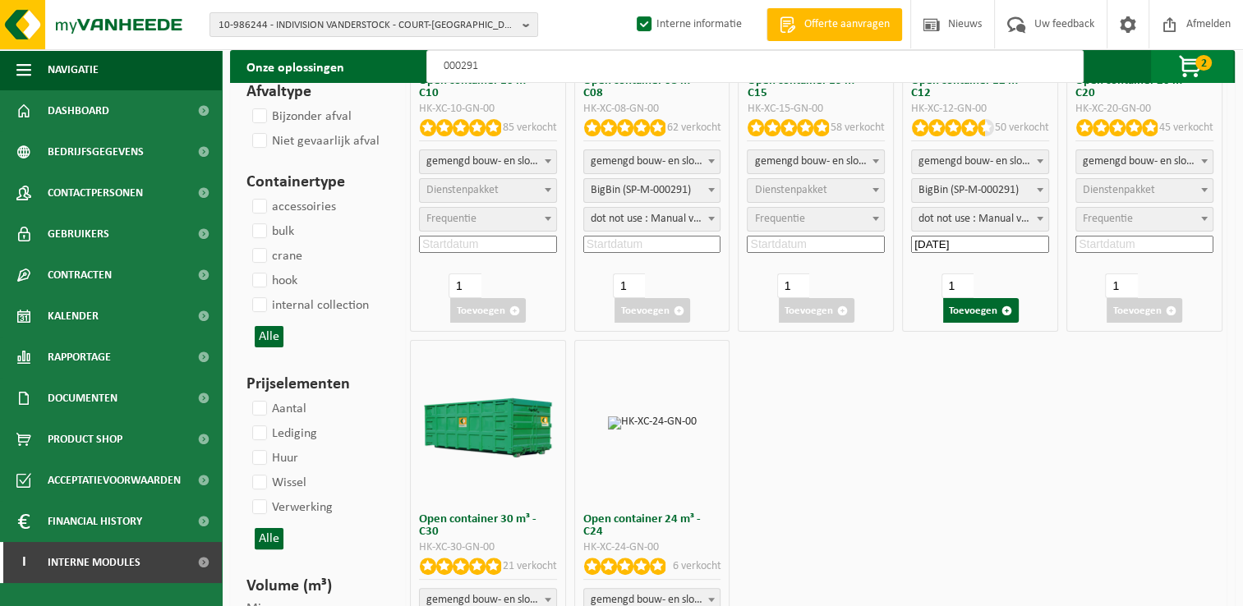
click at [1183, 61] on span "button" at bounding box center [1191, 67] width 82 height 33
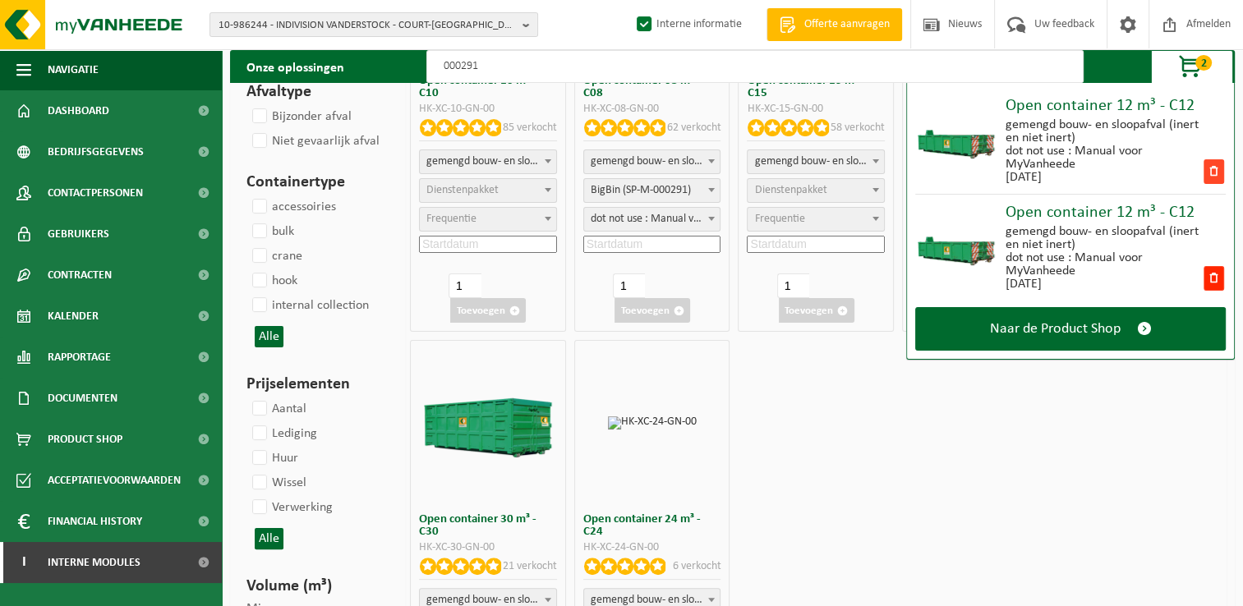
click at [1213, 172] on span at bounding box center [1214, 171] width 21 height 25
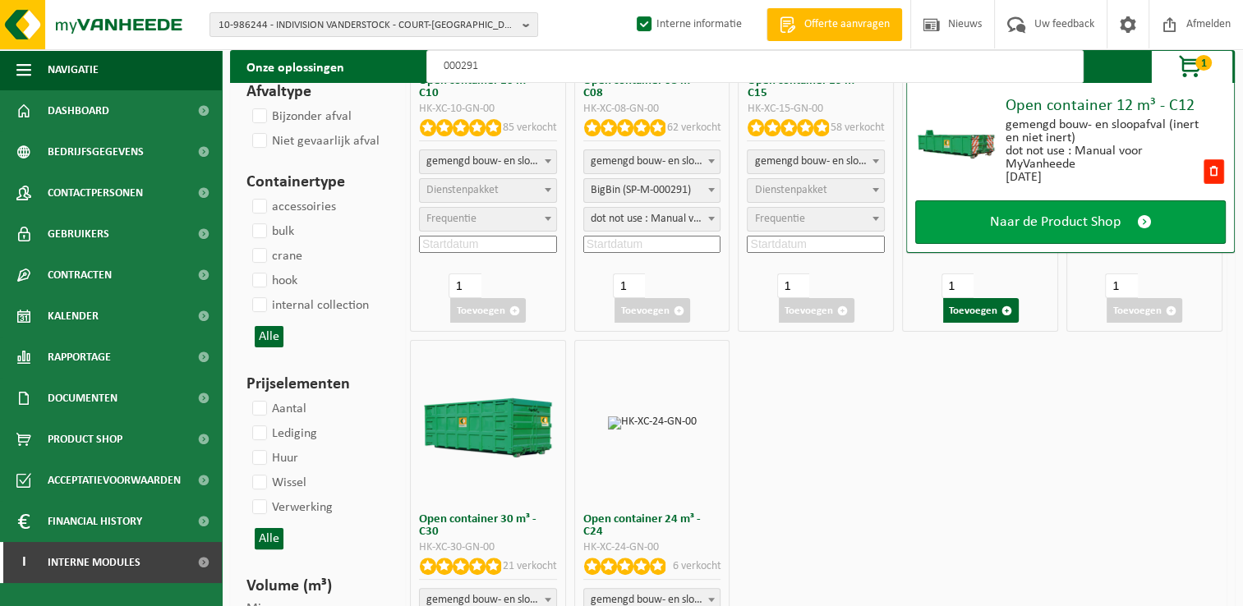
click at [1103, 232] on link "Naar de Product Shop" at bounding box center [1070, 222] width 311 height 44
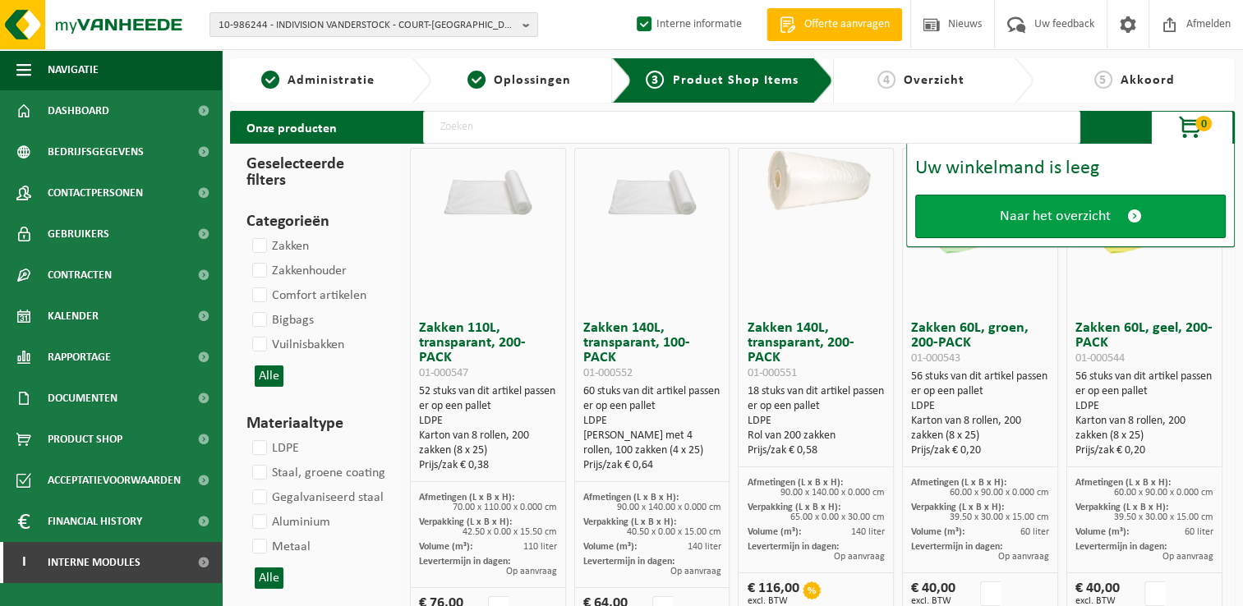
click at [1102, 221] on span "Naar het overzicht" at bounding box center [1055, 216] width 111 height 17
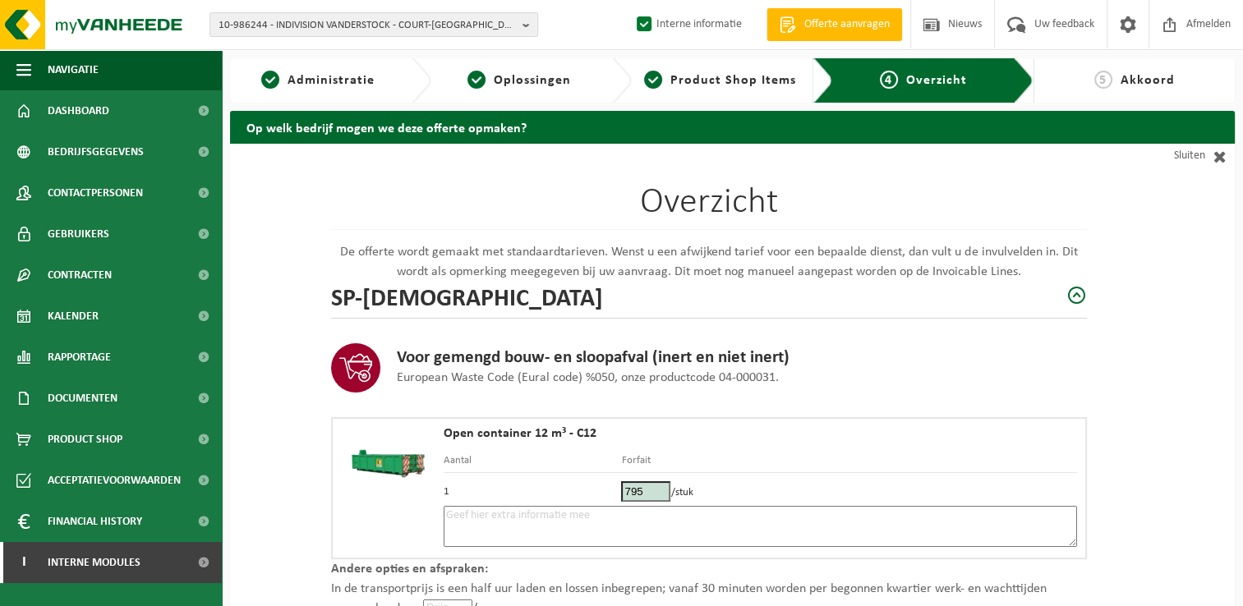
click at [647, 524] on textarea at bounding box center [760, 526] width 633 height 41
click at [701, 519] on textarea "Placement 14/08 - Bricaillon - prévenir client d'une tranhe horaire quand plann…" at bounding box center [760, 526] width 633 height 41
click at [904, 508] on textarea "Placement 14/08 - Bricaillon - prévenir client d'une tranche horaire quand plan…" at bounding box center [760, 526] width 633 height 41
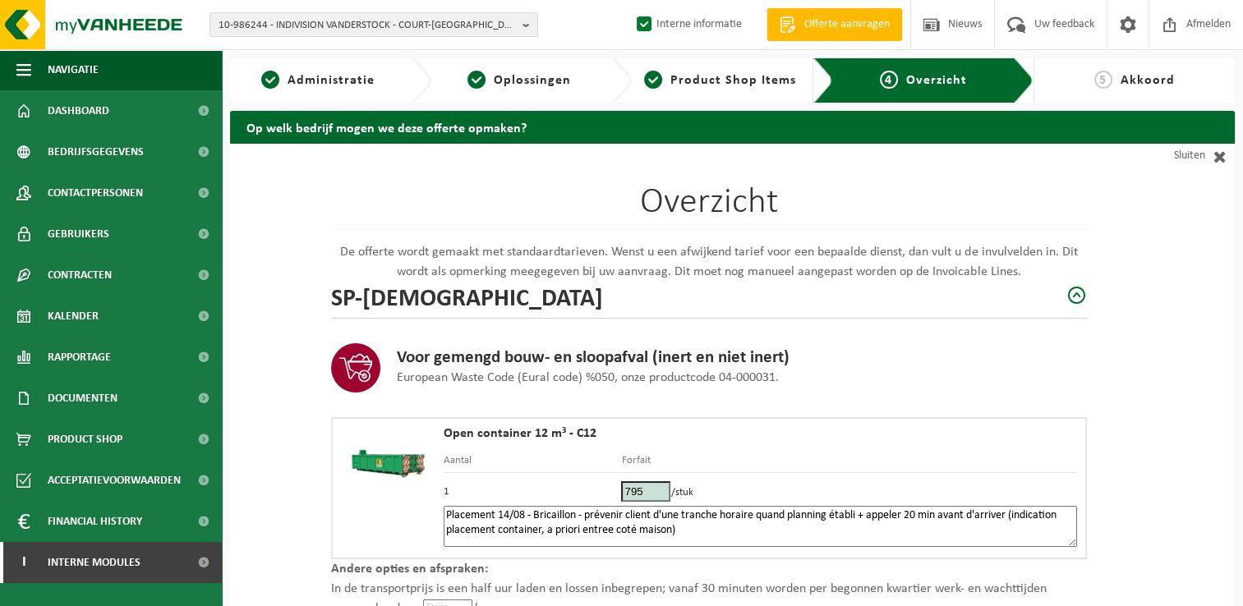
click at [615, 527] on textarea "Placement 14/08 - Bricaillon - prévenir client d'une tranche horaire quand plan…" at bounding box center [760, 526] width 633 height 41
drag, startPoint x: 622, startPoint y: 529, endPoint x: 686, endPoint y: 545, distance: 66.0
click at [686, 545] on textarea "Placement 14/08 - Bricaillon - prévenir client d'une tranche horaire quand plan…" at bounding box center [760, 526] width 633 height 41
click at [707, 530] on textarea "Placement 14/08 - Bricaillon - prévenir client d'une tranche horaire quand plan…" at bounding box center [760, 526] width 633 height 41
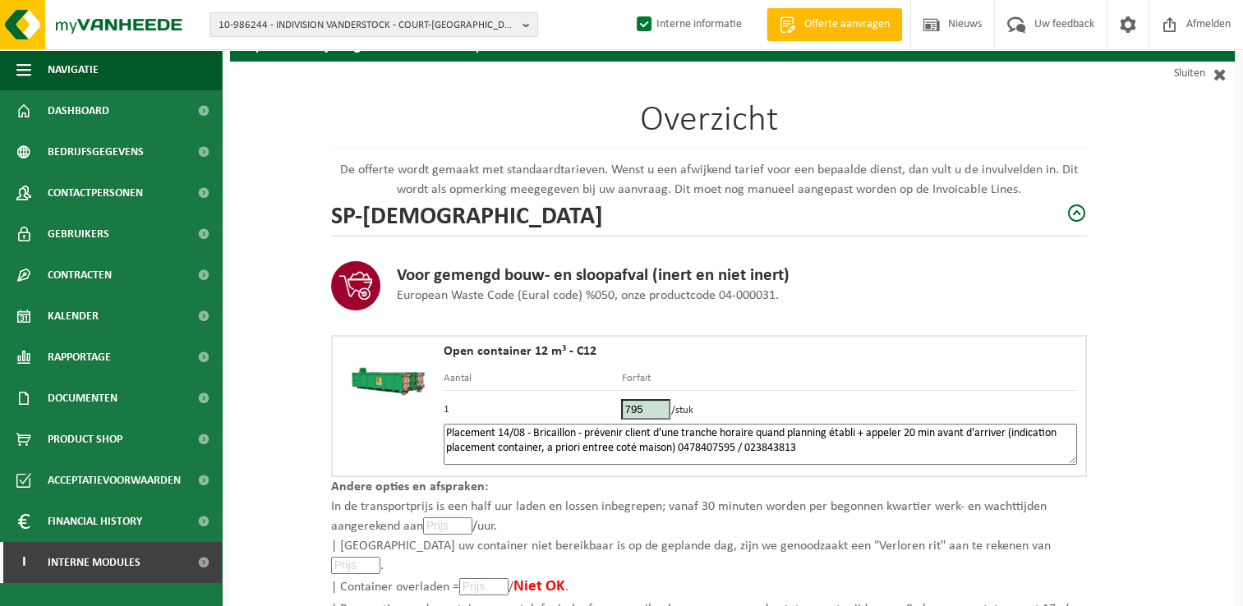
click at [624, 446] on textarea "Placement 14/08 - Bricaillon - prévenir client d'une tranche horaire quand plan…" at bounding box center [760, 444] width 633 height 41
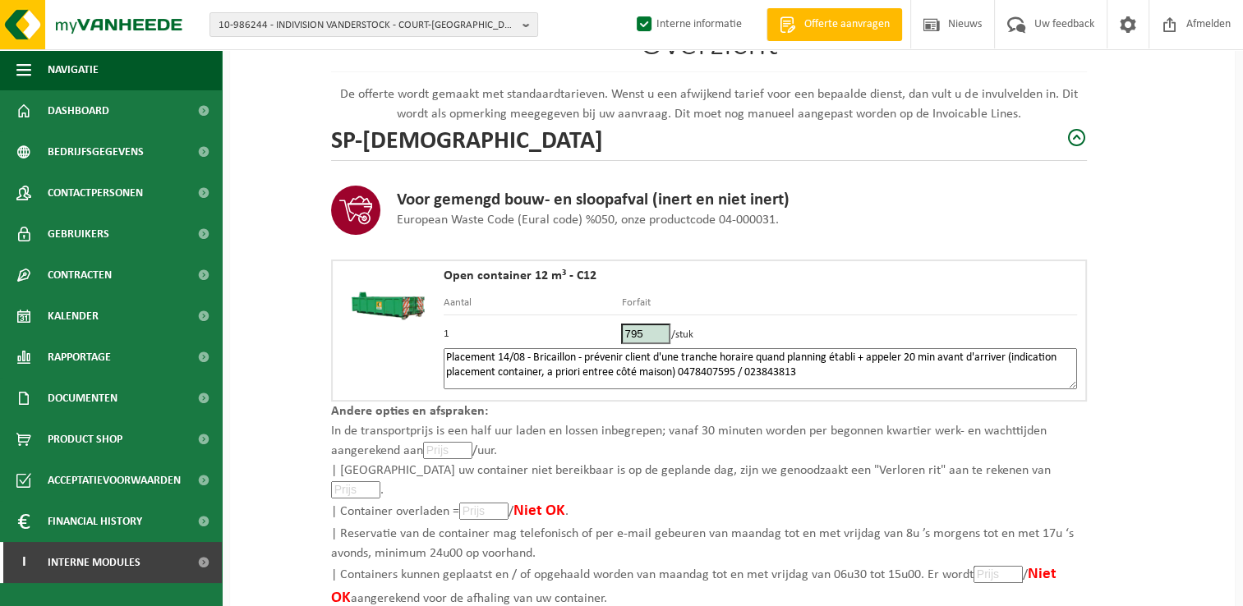
scroll to position [246, 0]
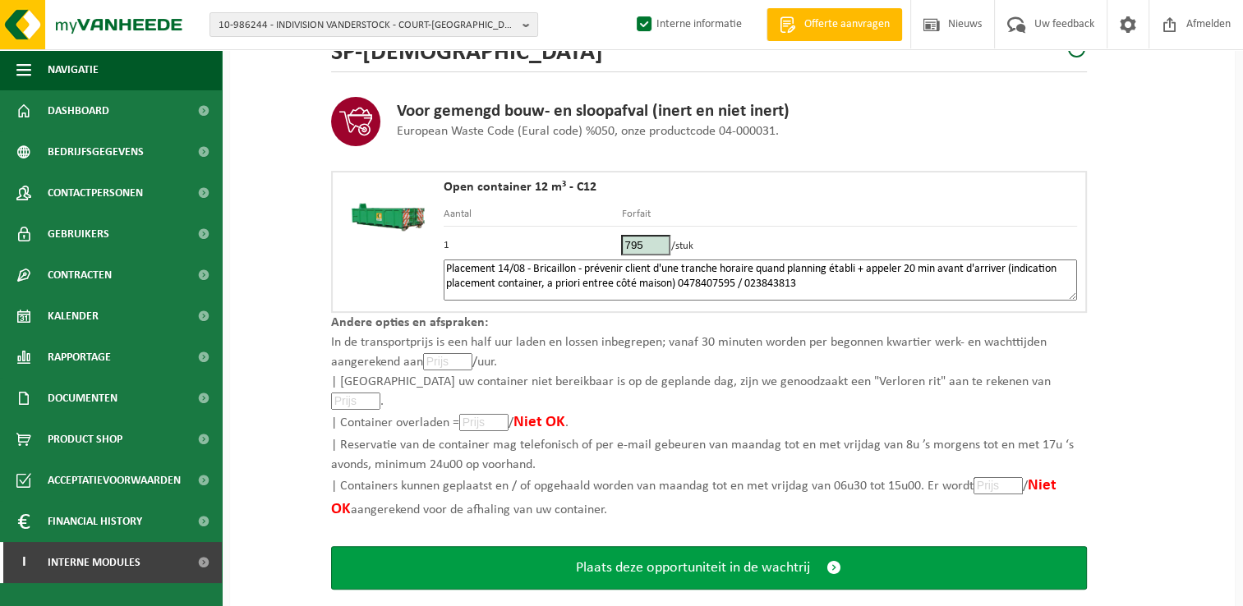
type textarea "Placement 14/08 - Bricaillon - prévenir client d'une tranche horaire quand plan…"
click at [846, 546] on button "Plaats deze opportuniteit in de wachtrij" at bounding box center [709, 568] width 756 height 44
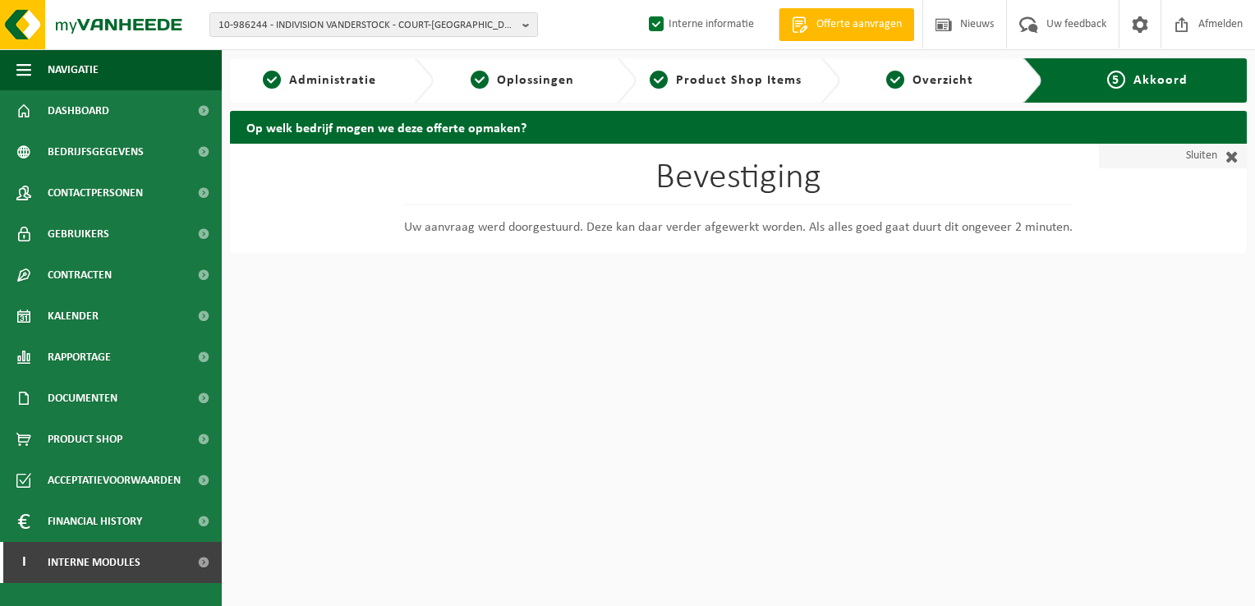
click at [1196, 153] on link "Sluiten" at bounding box center [1173, 156] width 148 height 25
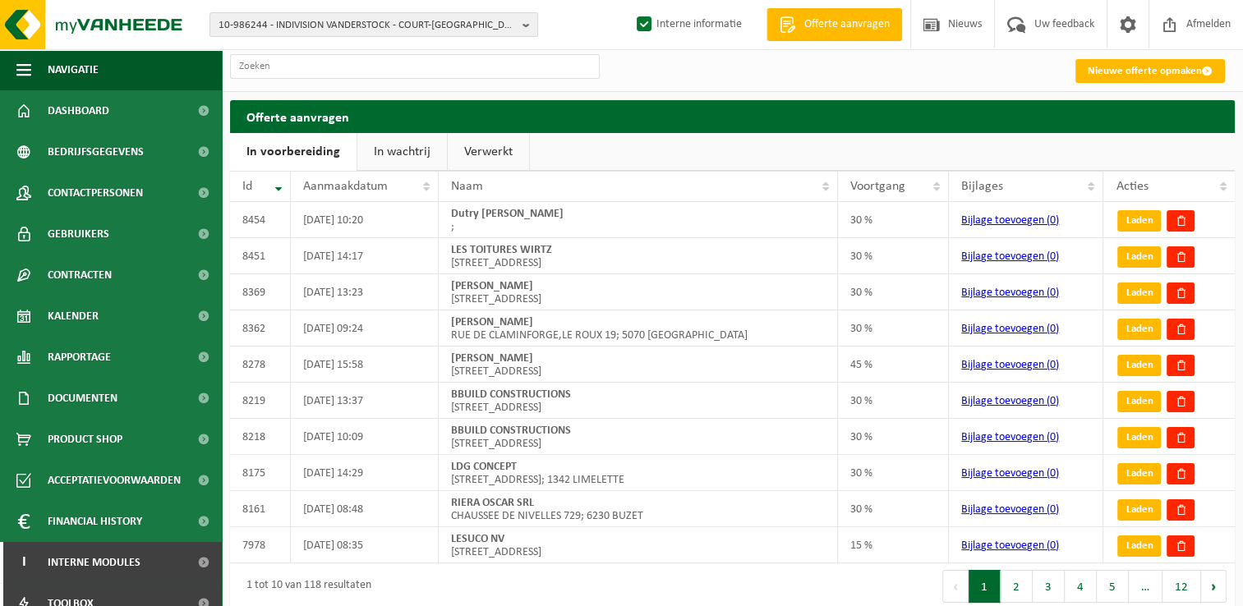
click at [391, 148] on link "In wachtrij" at bounding box center [402, 152] width 90 height 38
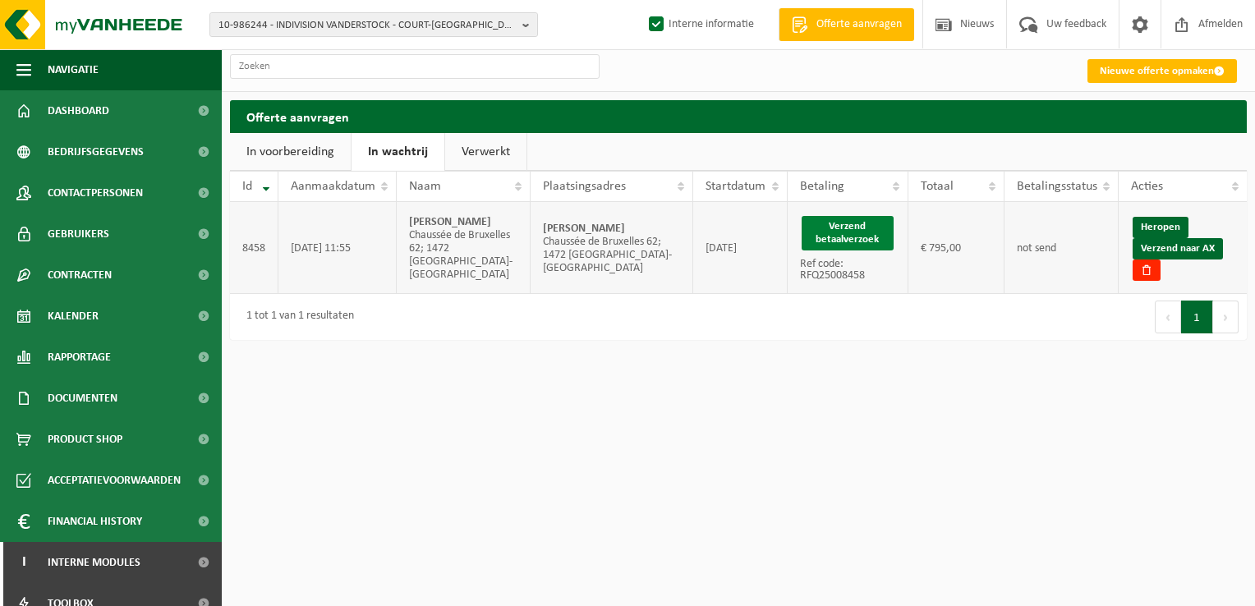
click at [834, 229] on button "Verzend betaalverzoek" at bounding box center [848, 233] width 92 height 35
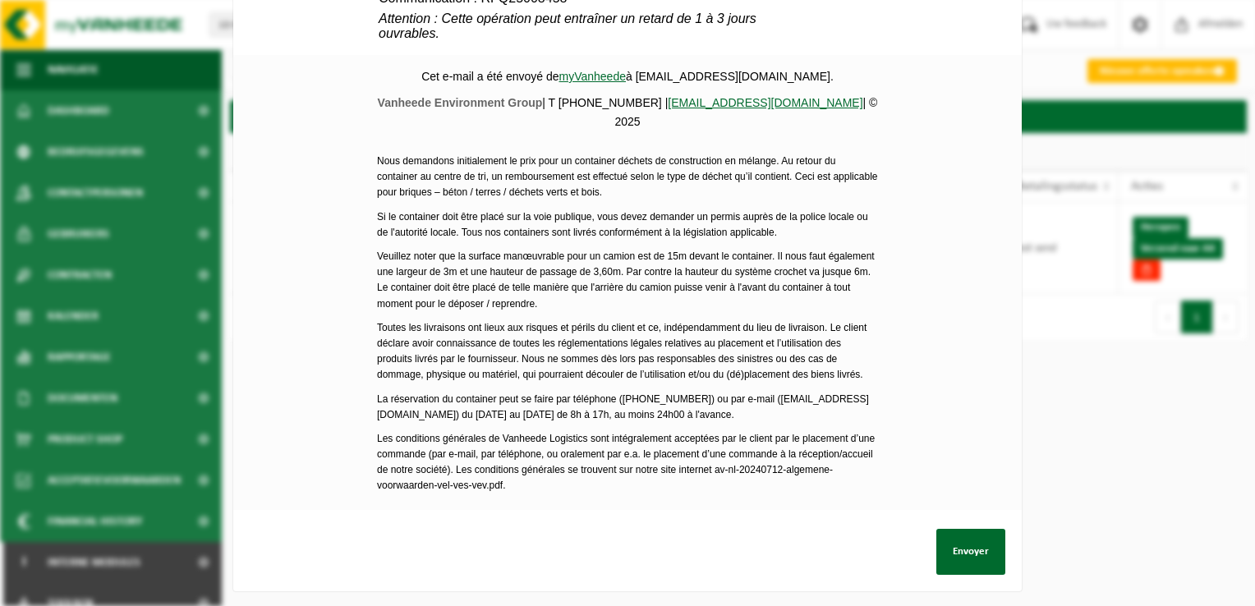
scroll to position [773, 0]
click at [973, 535] on button "Envoyer" at bounding box center [971, 550] width 69 height 46
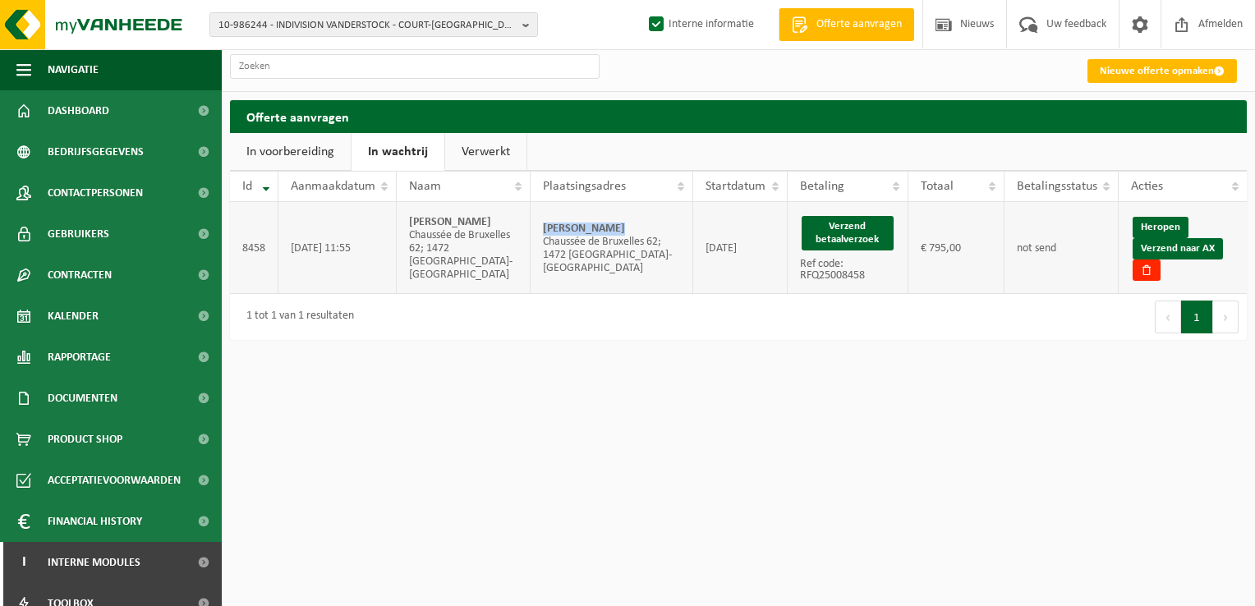
drag, startPoint x: 619, startPoint y: 235, endPoint x: 540, endPoint y: 232, distance: 78.9
click at [540, 232] on td "Arnaud Goffin Chaussée de Bruxelles 62; 1472 VIEUX-GENAPPE" at bounding box center [612, 248] width 163 height 92
copy strong "[PERSON_NAME]"
drag, startPoint x: 1200, startPoint y: 252, endPoint x: 703, endPoint y: 71, distance: 528.4
click at [1200, 252] on link "Verzend naar AX" at bounding box center [1178, 248] width 90 height 21
